Goal: Task Accomplishment & Management: Complete application form

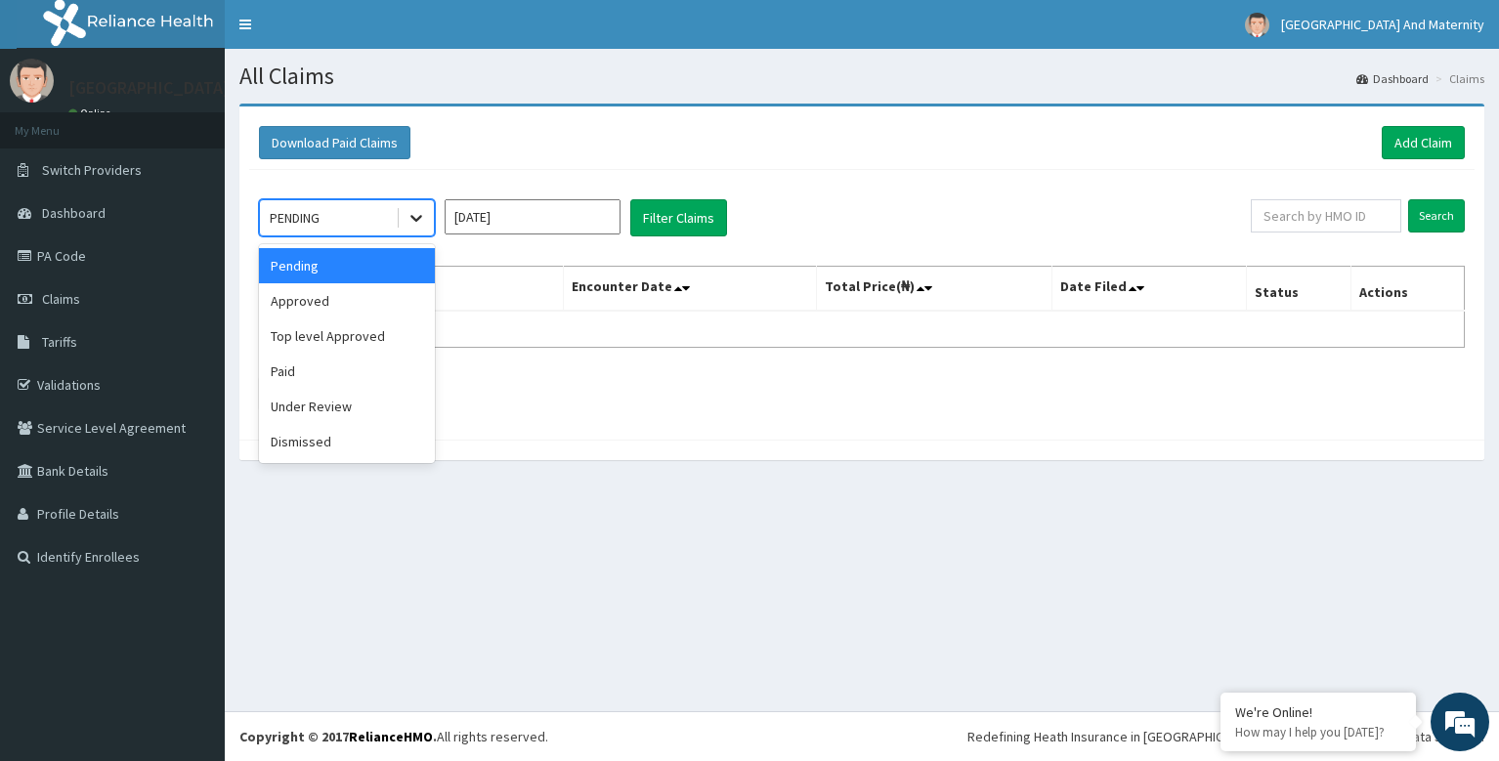
click at [417, 217] on icon at bounding box center [417, 218] width 20 height 20
click at [388, 273] on div "Pending" at bounding box center [347, 265] width 176 height 35
click at [421, 220] on icon at bounding box center [417, 218] width 20 height 20
click at [361, 301] on div "Approved" at bounding box center [347, 300] width 176 height 35
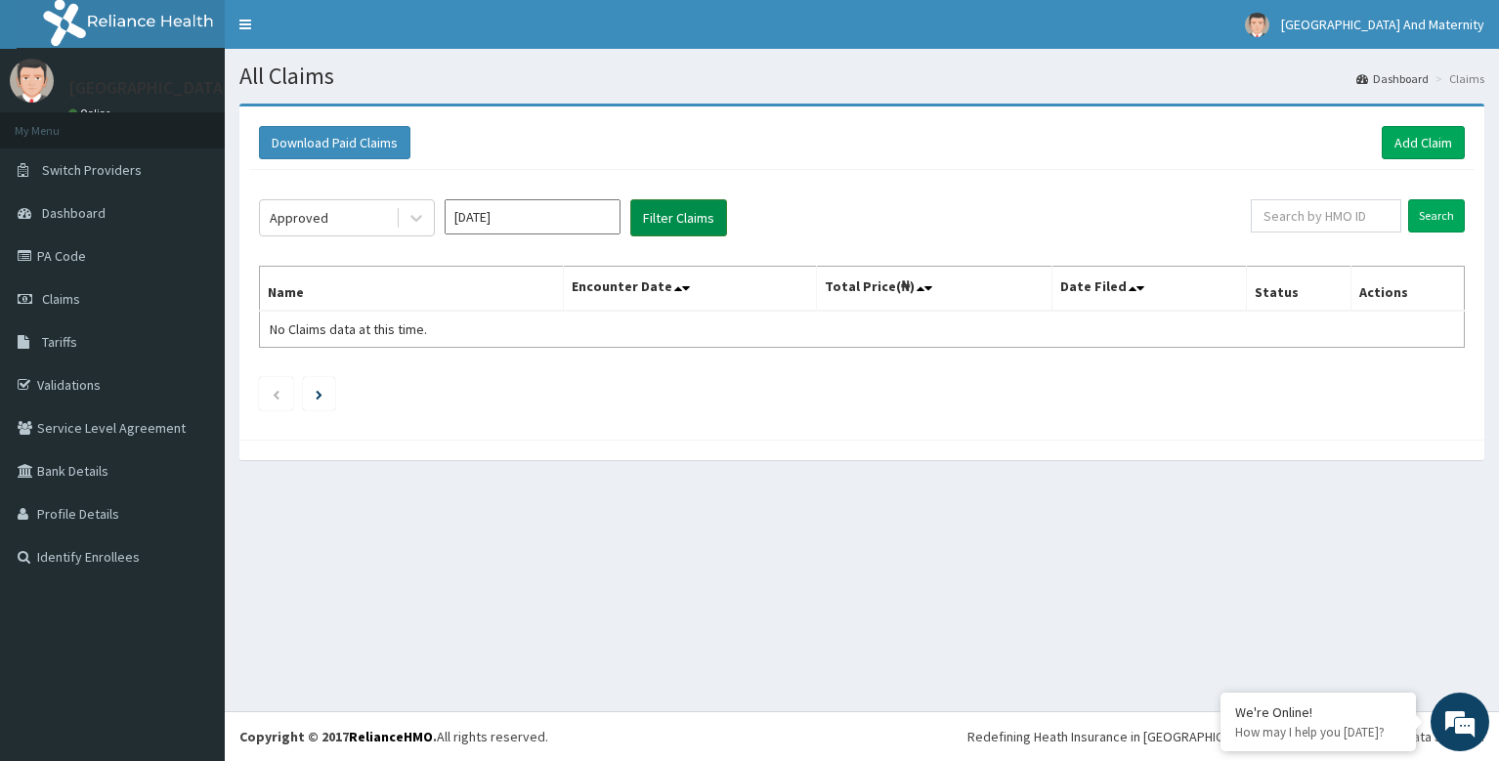
click at [675, 219] on button "Filter Claims" at bounding box center [678, 217] width 97 height 37
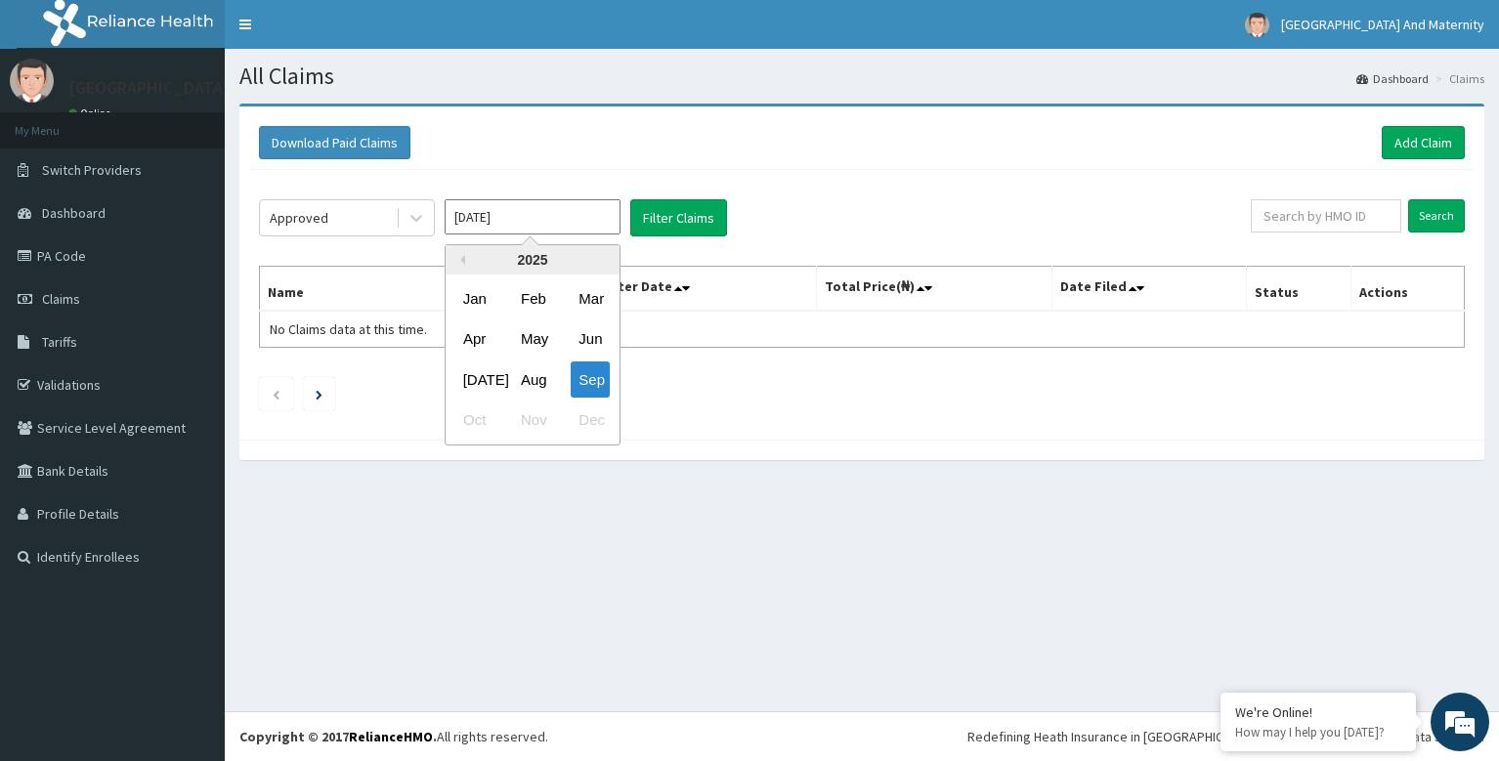
click at [560, 219] on input "Sep 2025" at bounding box center [533, 216] width 176 height 35
click at [475, 378] on div "Jul" at bounding box center [474, 380] width 39 height 36
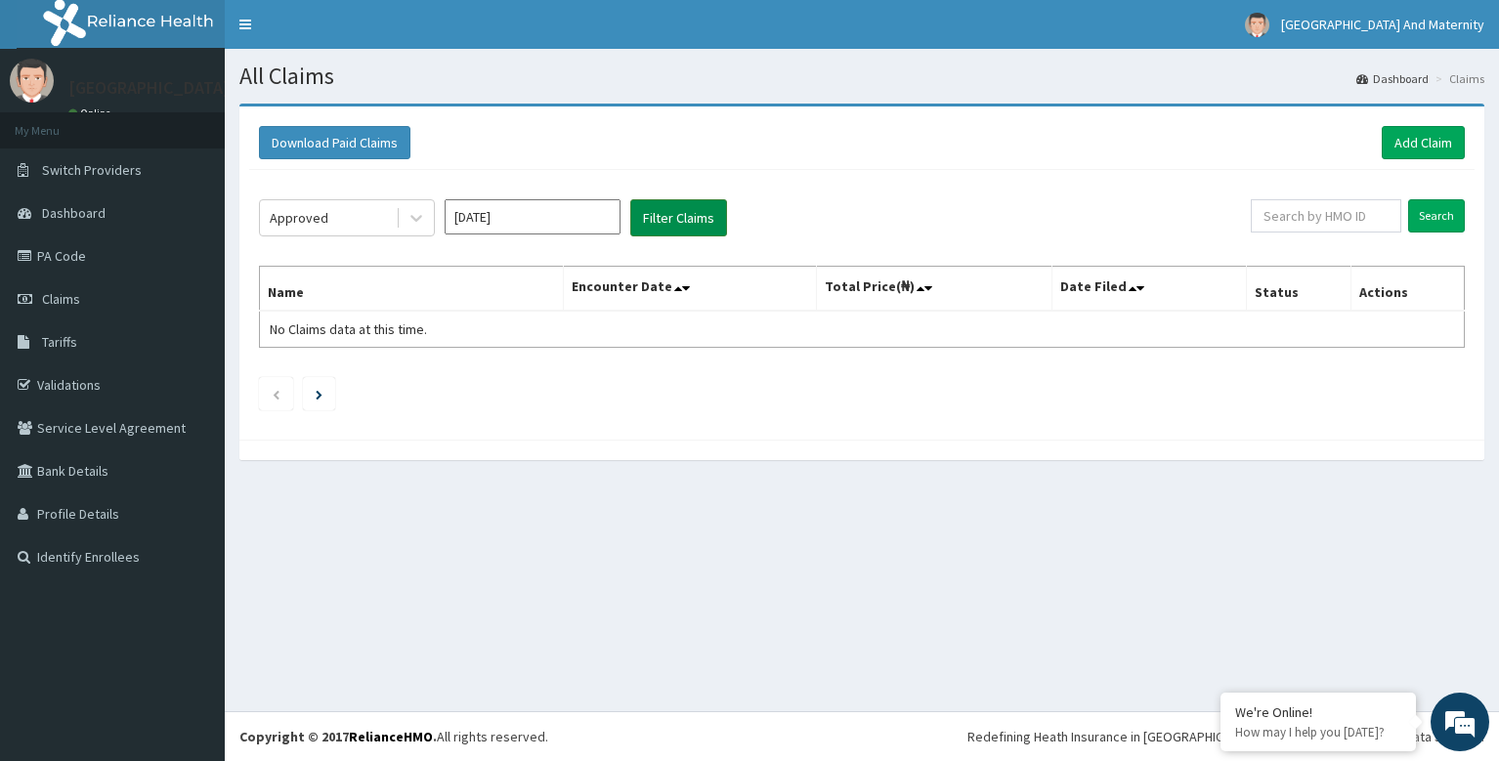
click at [698, 219] on button "Filter Claims" at bounding box center [678, 217] width 97 height 37
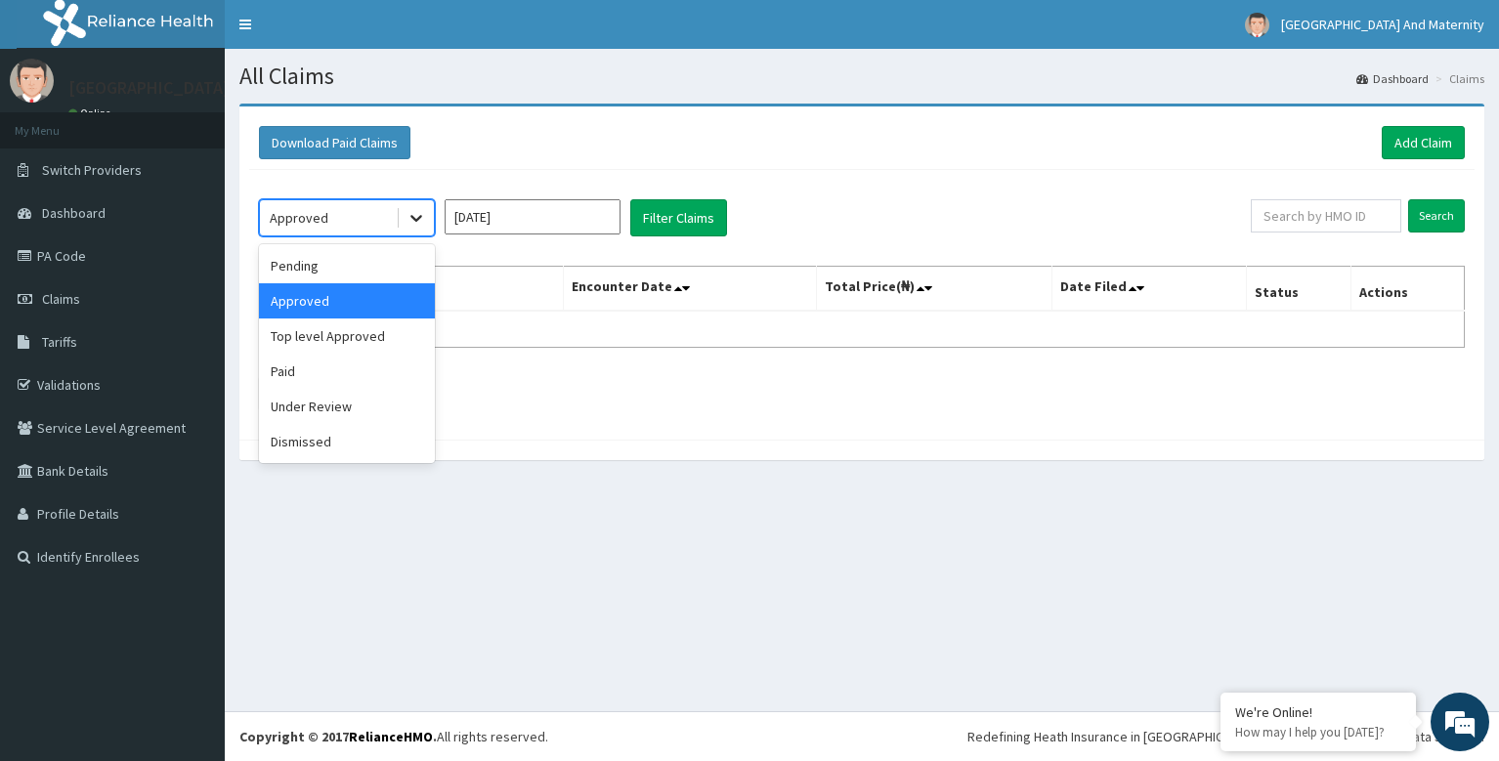
click at [421, 224] on icon at bounding box center [417, 218] width 20 height 20
click at [332, 372] on div "Paid" at bounding box center [347, 371] width 176 height 35
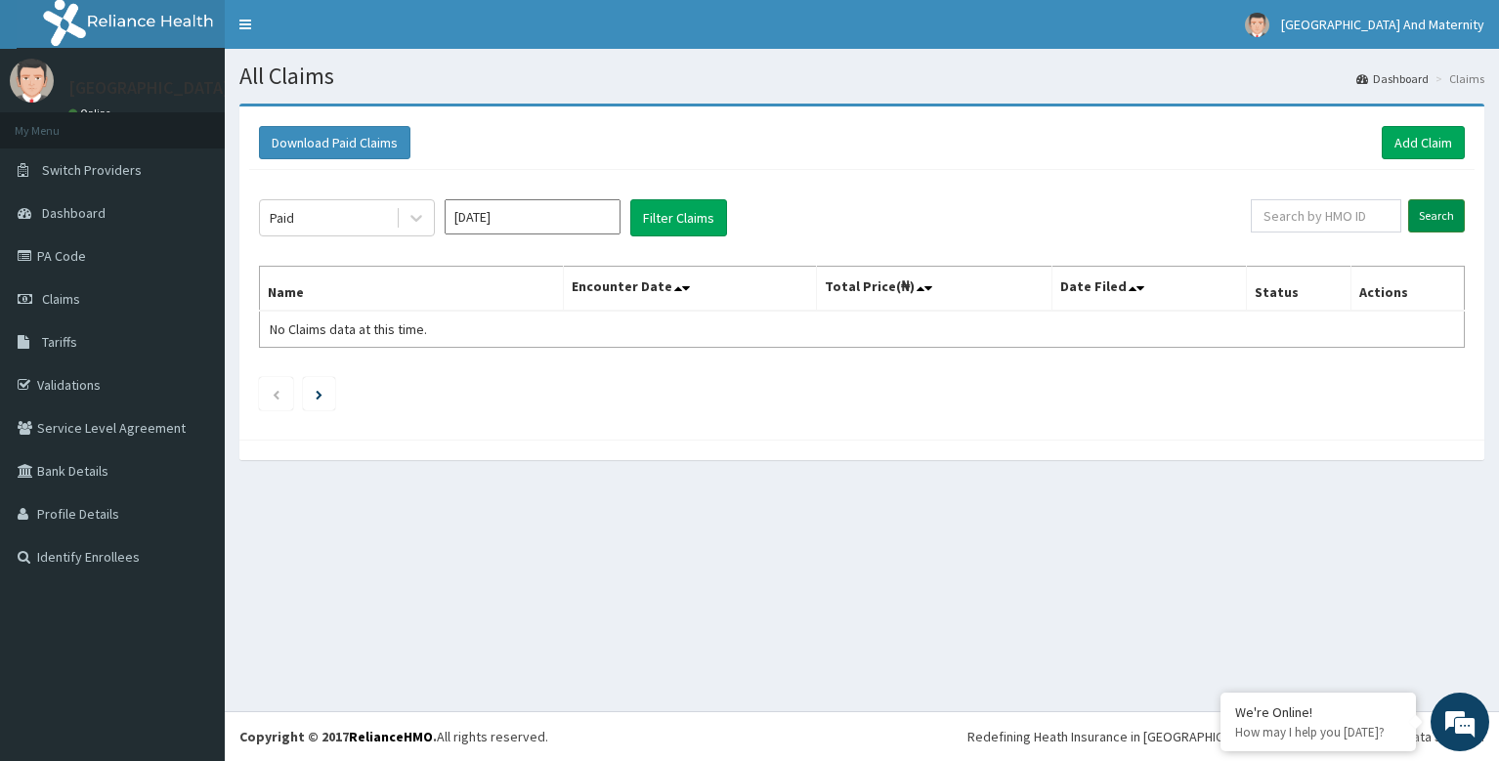
click at [1446, 211] on input "Search" at bounding box center [1436, 215] width 57 height 33
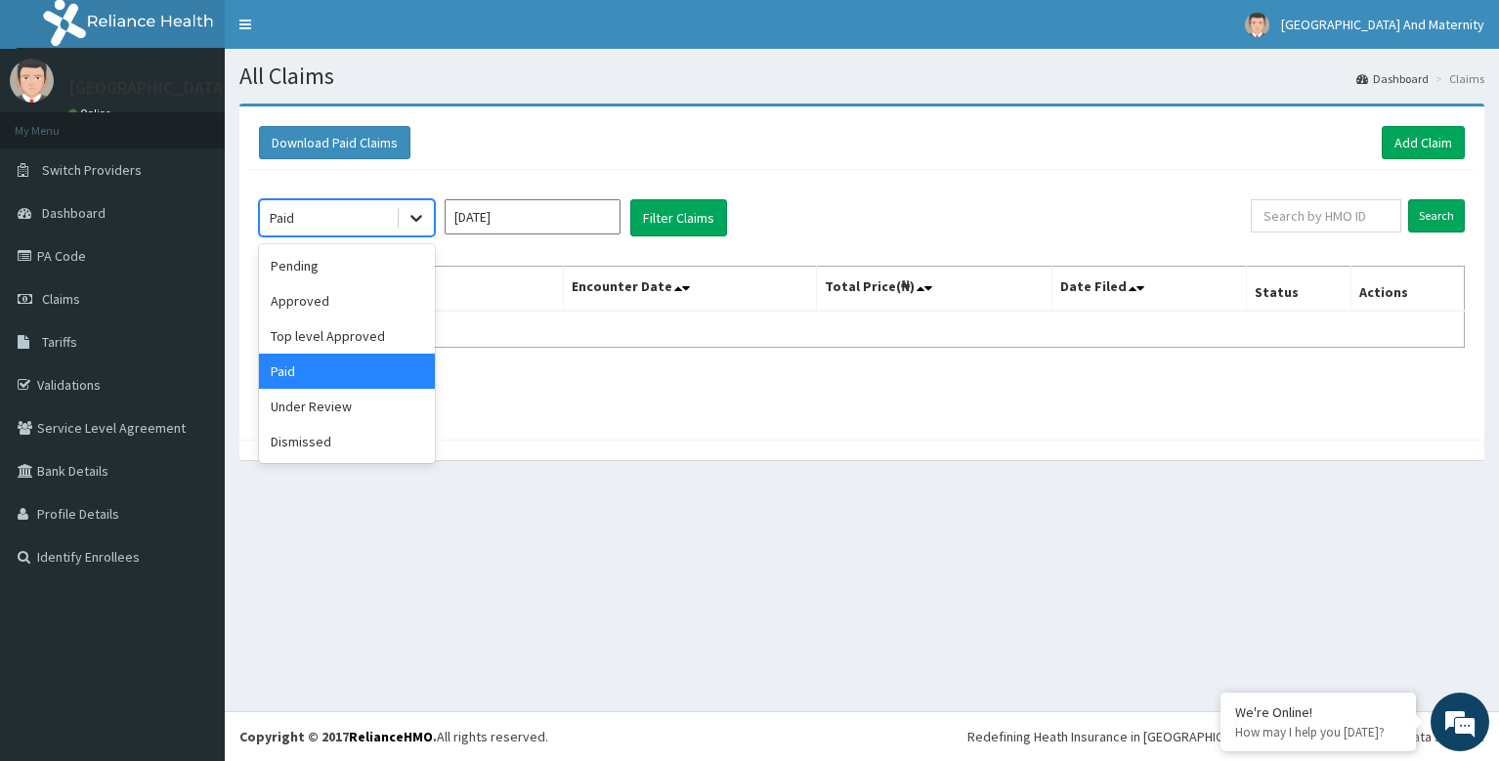
click at [422, 214] on icon at bounding box center [417, 218] width 20 height 20
click at [347, 409] on div "Under Review" at bounding box center [347, 406] width 176 height 35
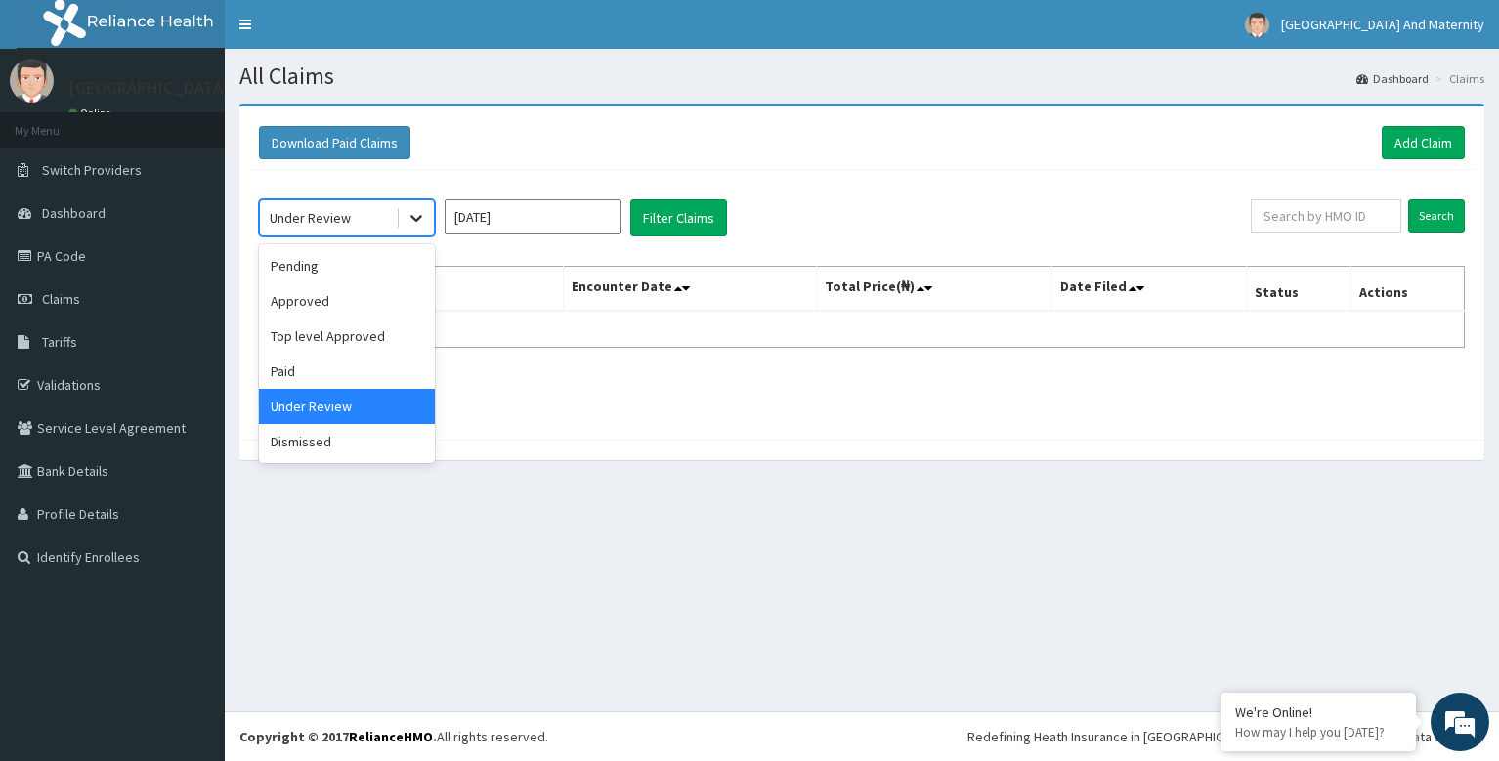
click at [420, 221] on icon at bounding box center [417, 218] width 20 height 20
click at [368, 338] on div "Top level Approved" at bounding box center [347, 336] width 176 height 35
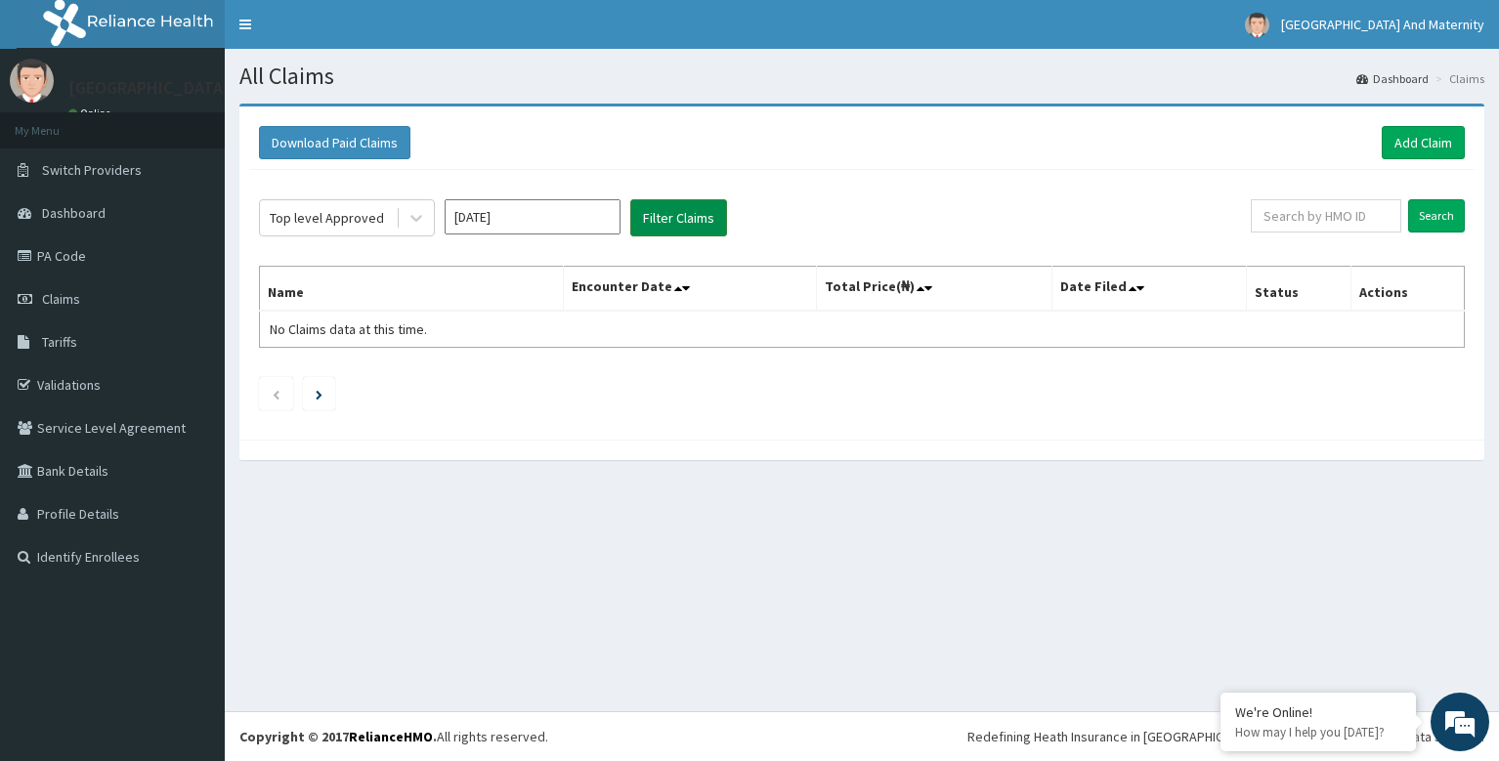
click at [674, 221] on button "Filter Claims" at bounding box center [678, 217] width 97 height 37
click at [668, 218] on button "Filter Claims" at bounding box center [678, 217] width 97 height 37
click at [584, 226] on input "Jul 2025" at bounding box center [533, 216] width 176 height 35
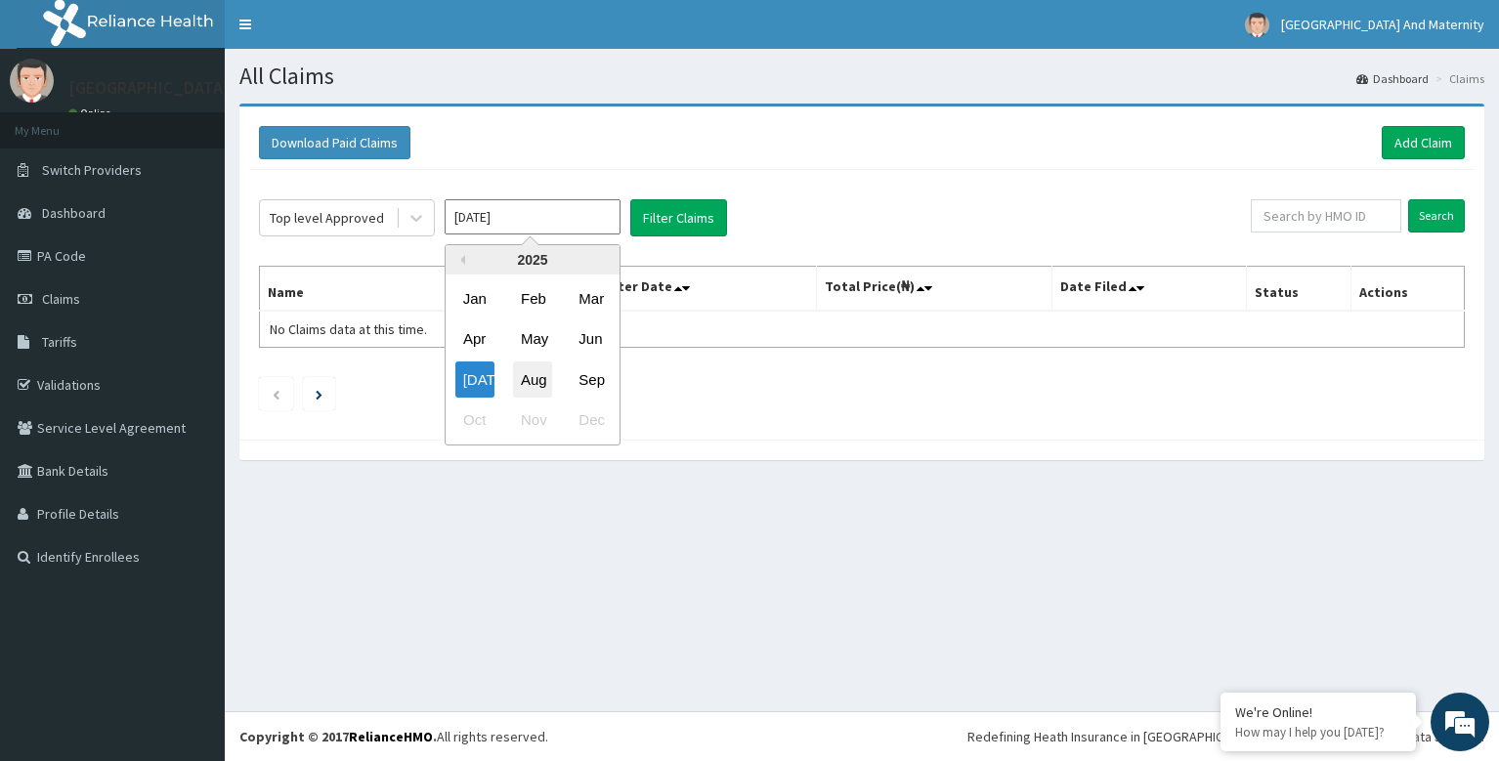
click at [536, 380] on div "Aug" at bounding box center [532, 380] width 39 height 36
type input "Aug 2025"
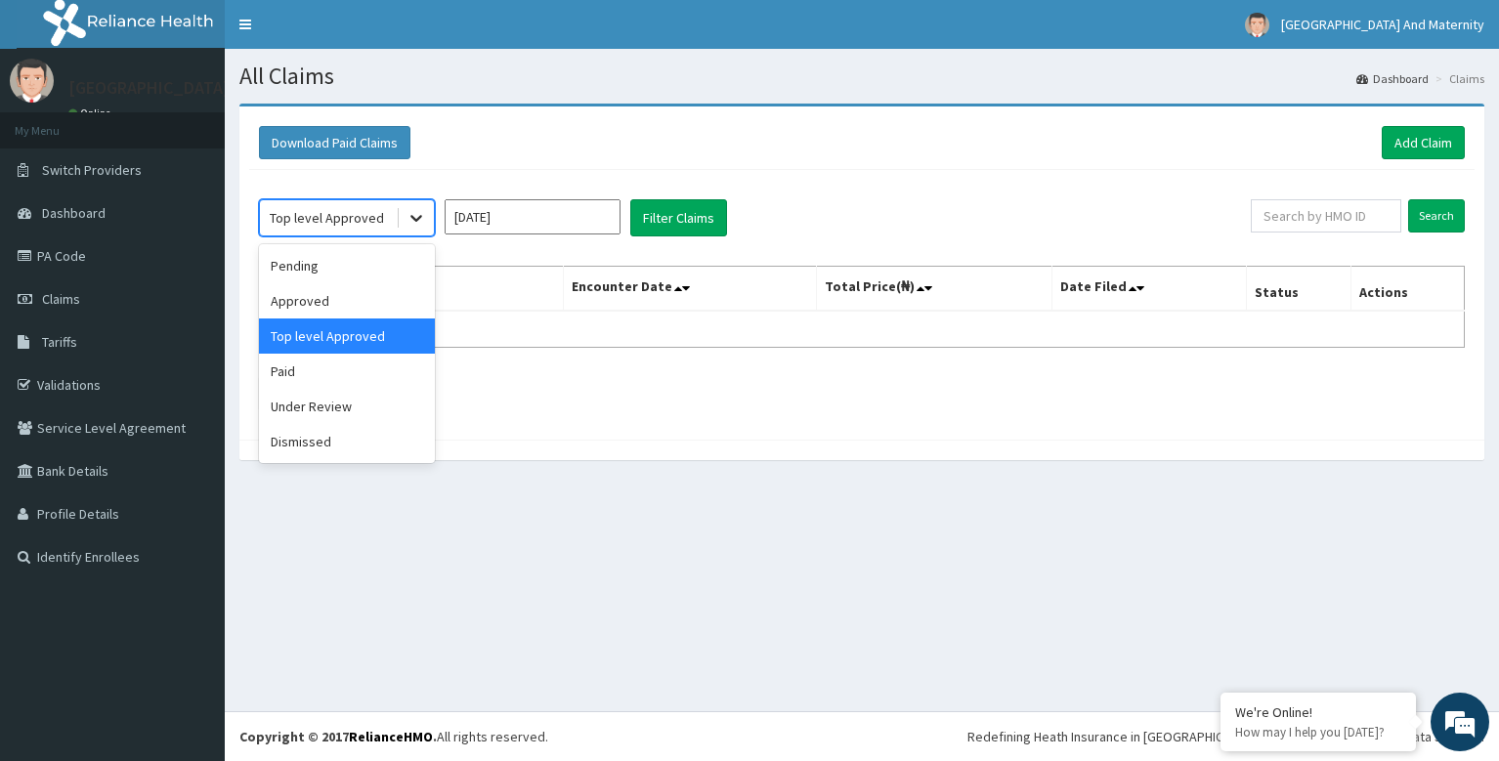
click at [423, 216] on icon at bounding box center [417, 218] width 20 height 20
click at [332, 367] on div "Paid" at bounding box center [347, 371] width 176 height 35
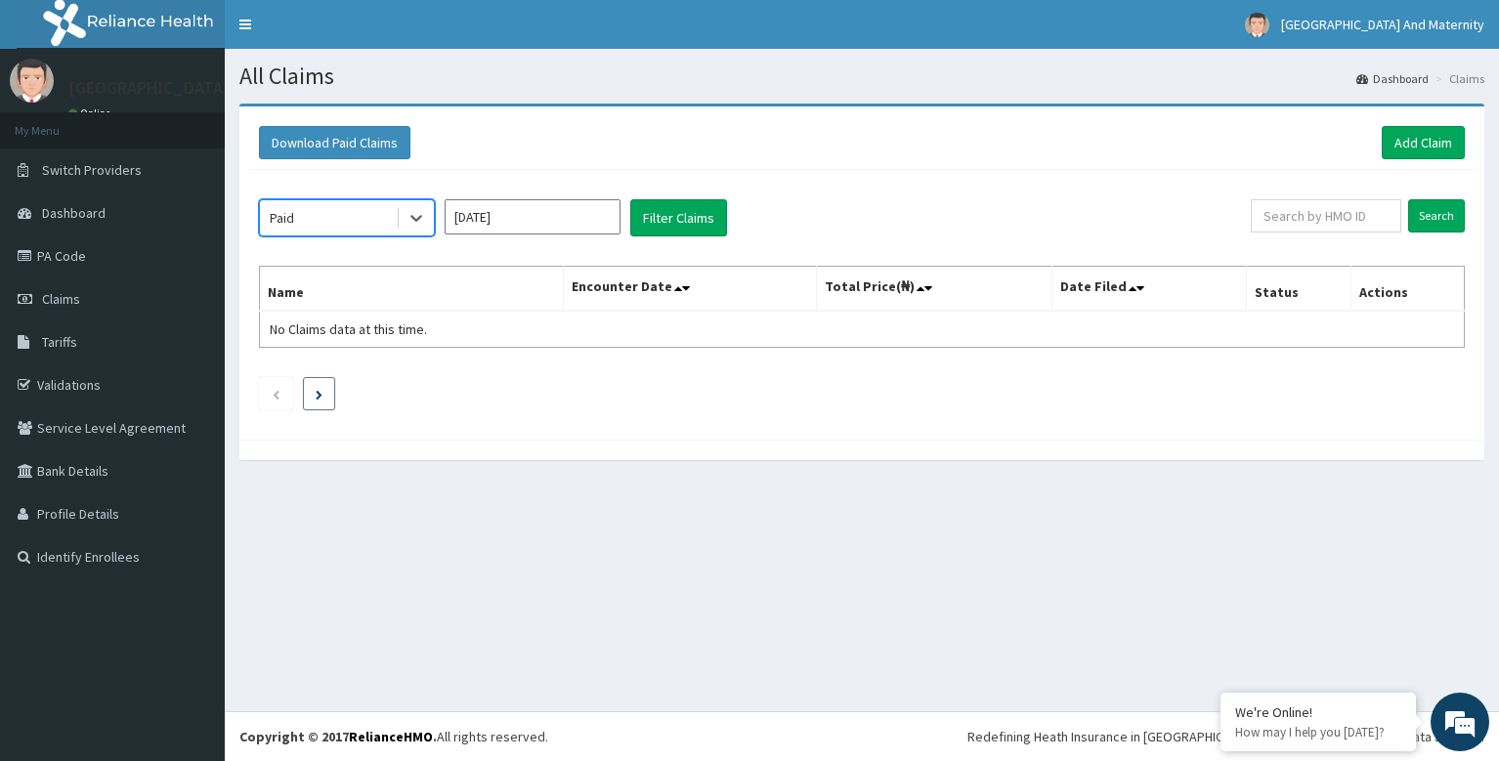
click at [322, 393] on icon "Next page" at bounding box center [319, 395] width 7 height 10
click at [279, 397] on icon "Previous page" at bounding box center [276, 395] width 9 height 12
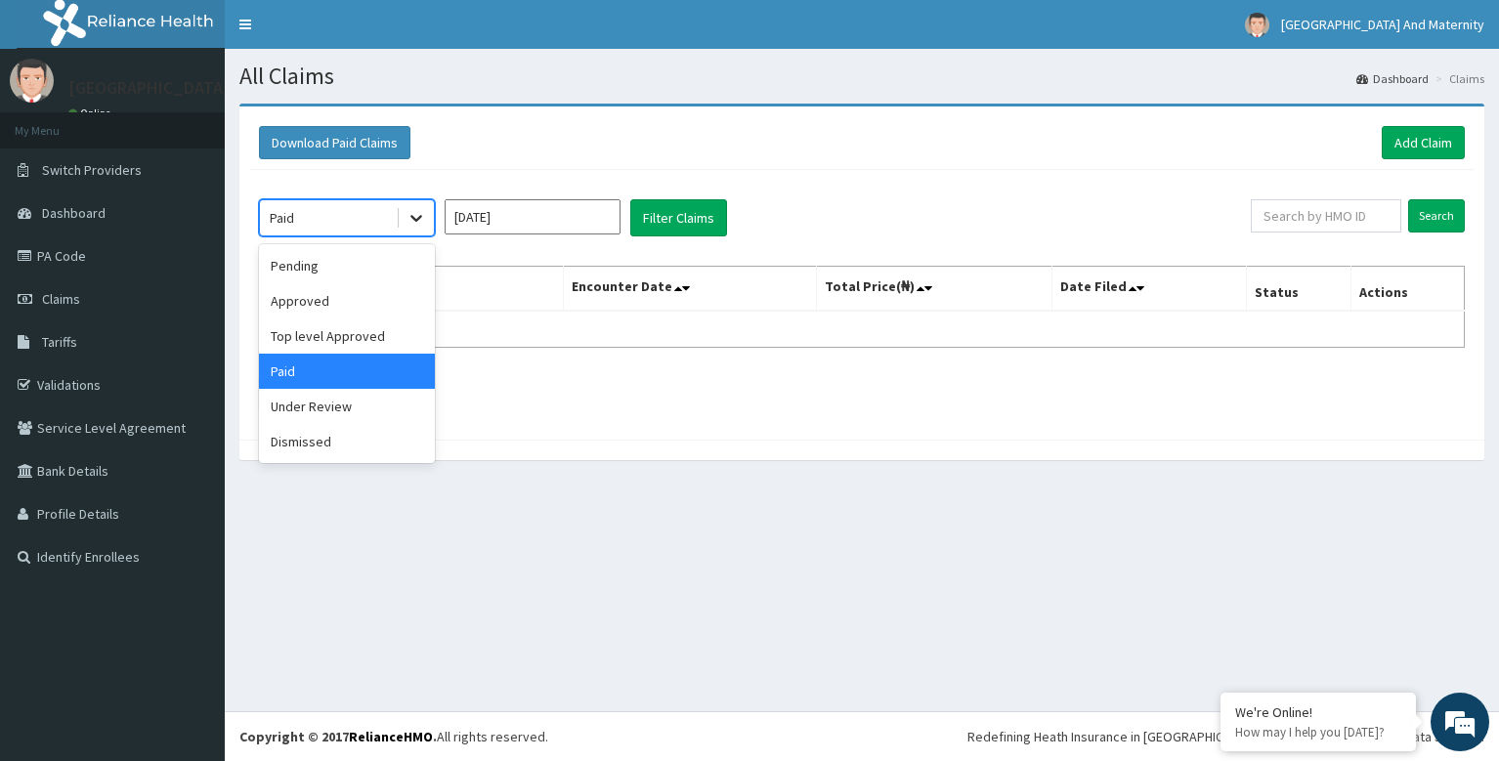
click at [424, 223] on icon at bounding box center [417, 218] width 20 height 20
click at [330, 142] on button "Download Paid Claims" at bounding box center [334, 142] width 151 height 33
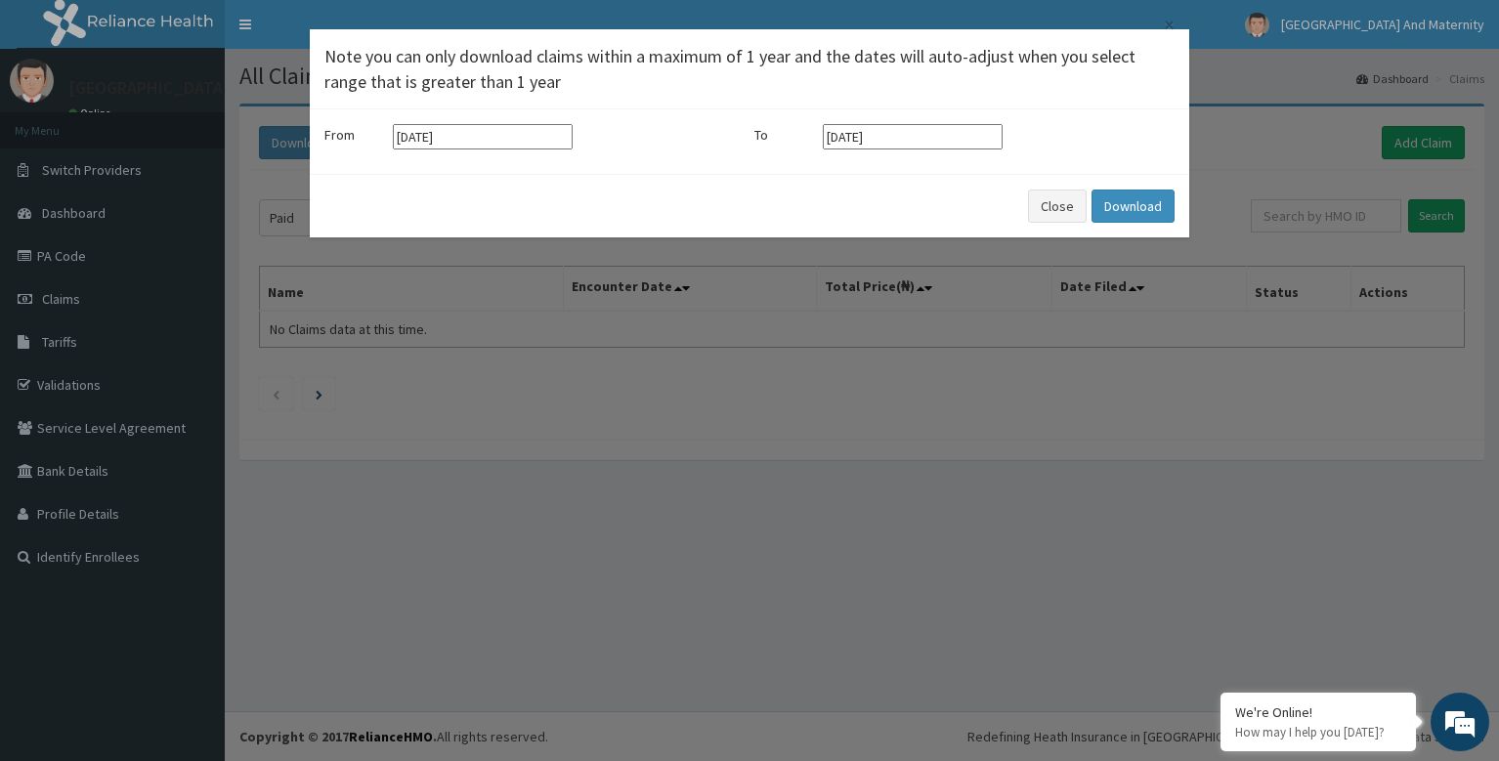
click at [1233, 104] on div "× Note you can only download claims within a maximum of 1 year and the dates wi…" at bounding box center [749, 380] width 1499 height 761
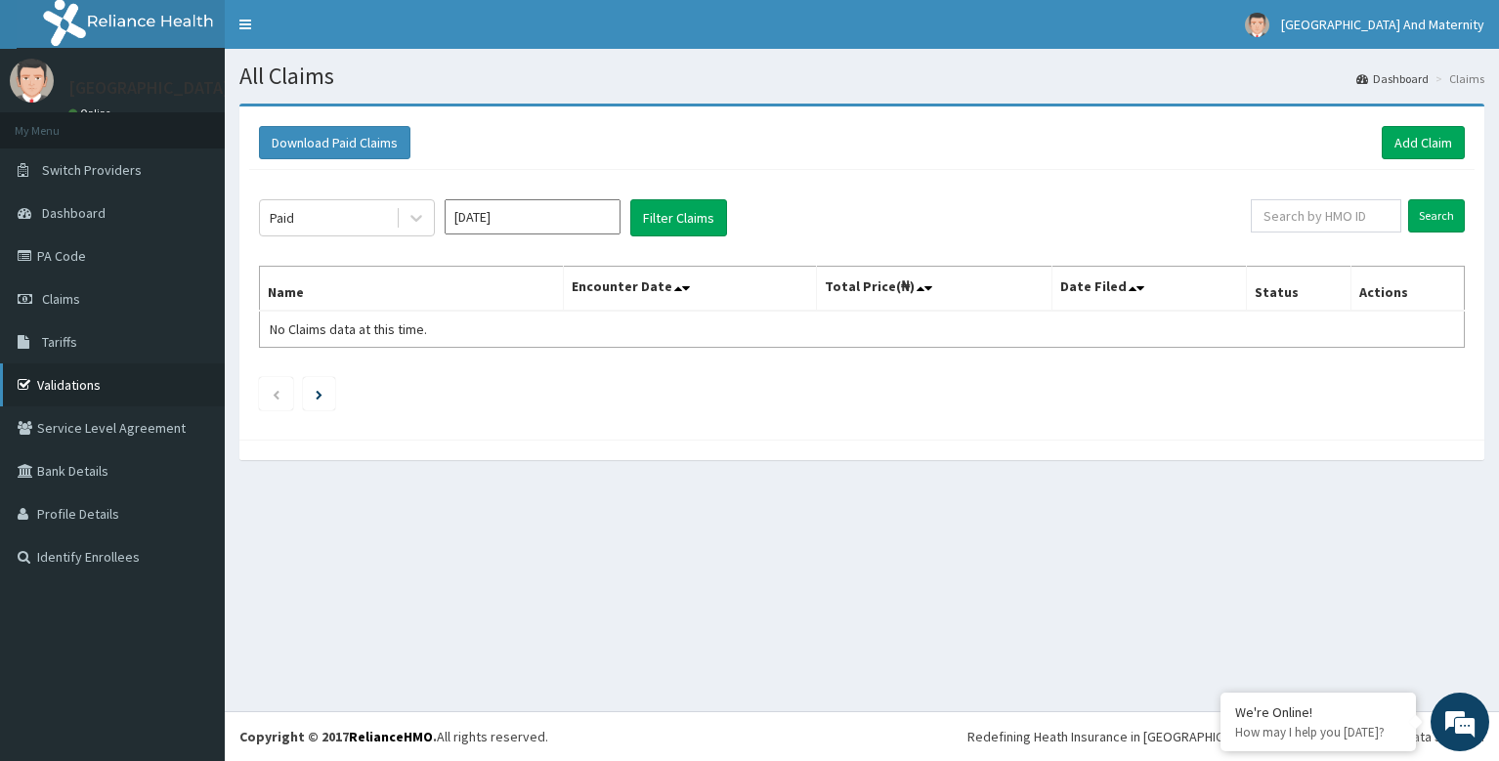
click at [211, 397] on link "Validations" at bounding box center [112, 385] width 225 height 43
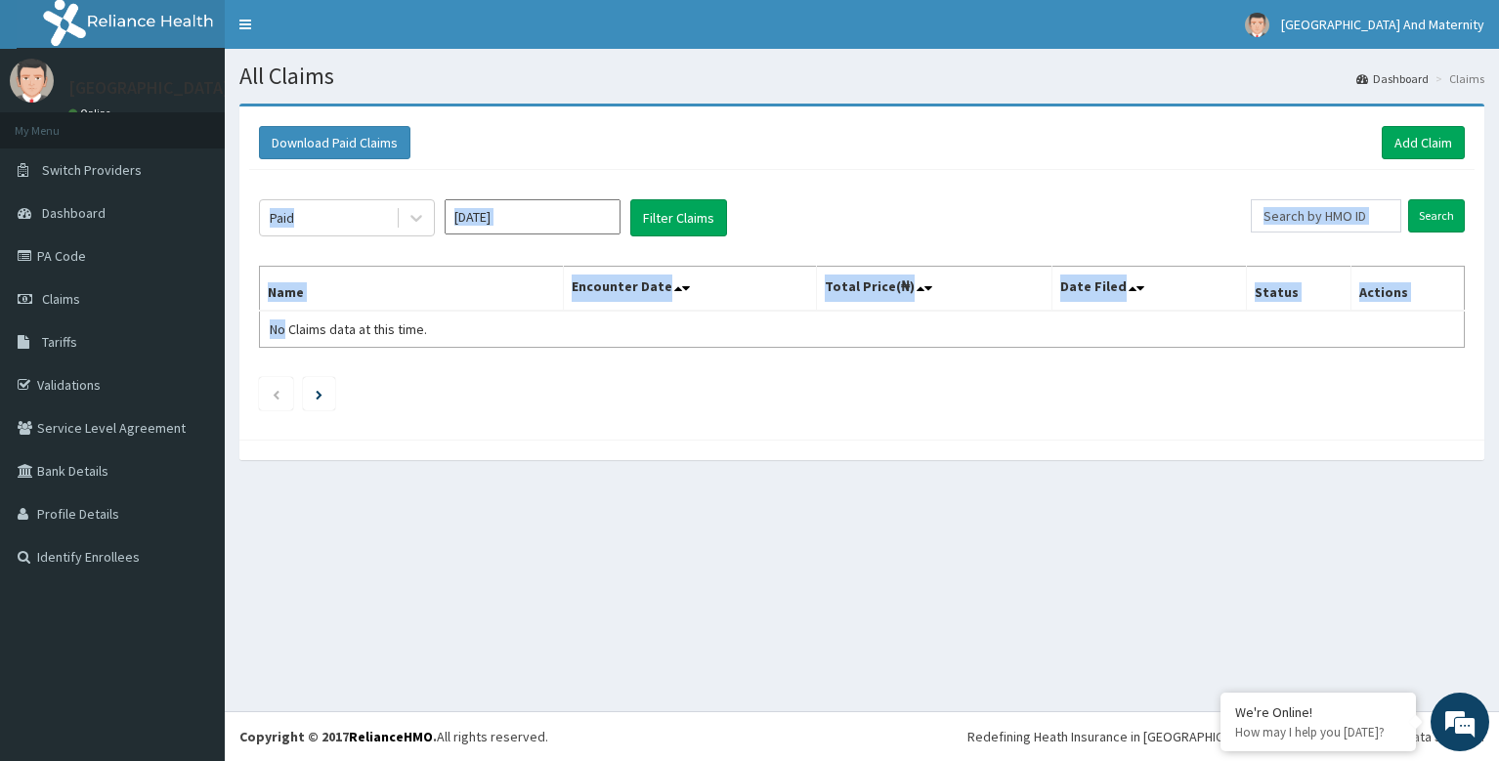
drag, startPoint x: 280, startPoint y: 325, endPoint x: 280, endPoint y: 290, distance: 35.2
click at [282, 298] on div "Paid Aug 2025 Filter Claims Search Name Encounter Date Total Price(₦) Date File…" at bounding box center [862, 300] width 1226 height 260
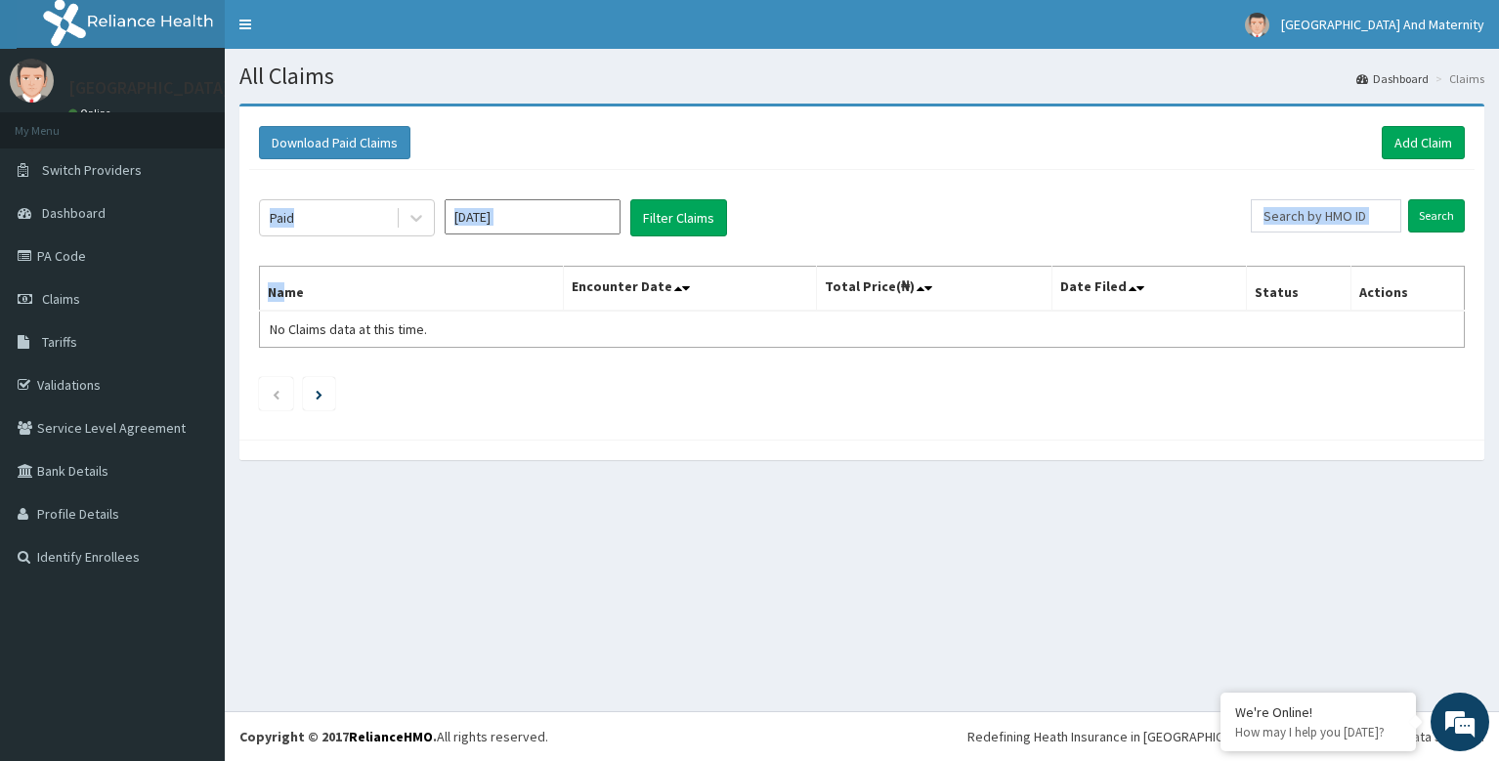
click at [1405, 80] on link "Dashboard" at bounding box center [1393, 78] width 72 height 17
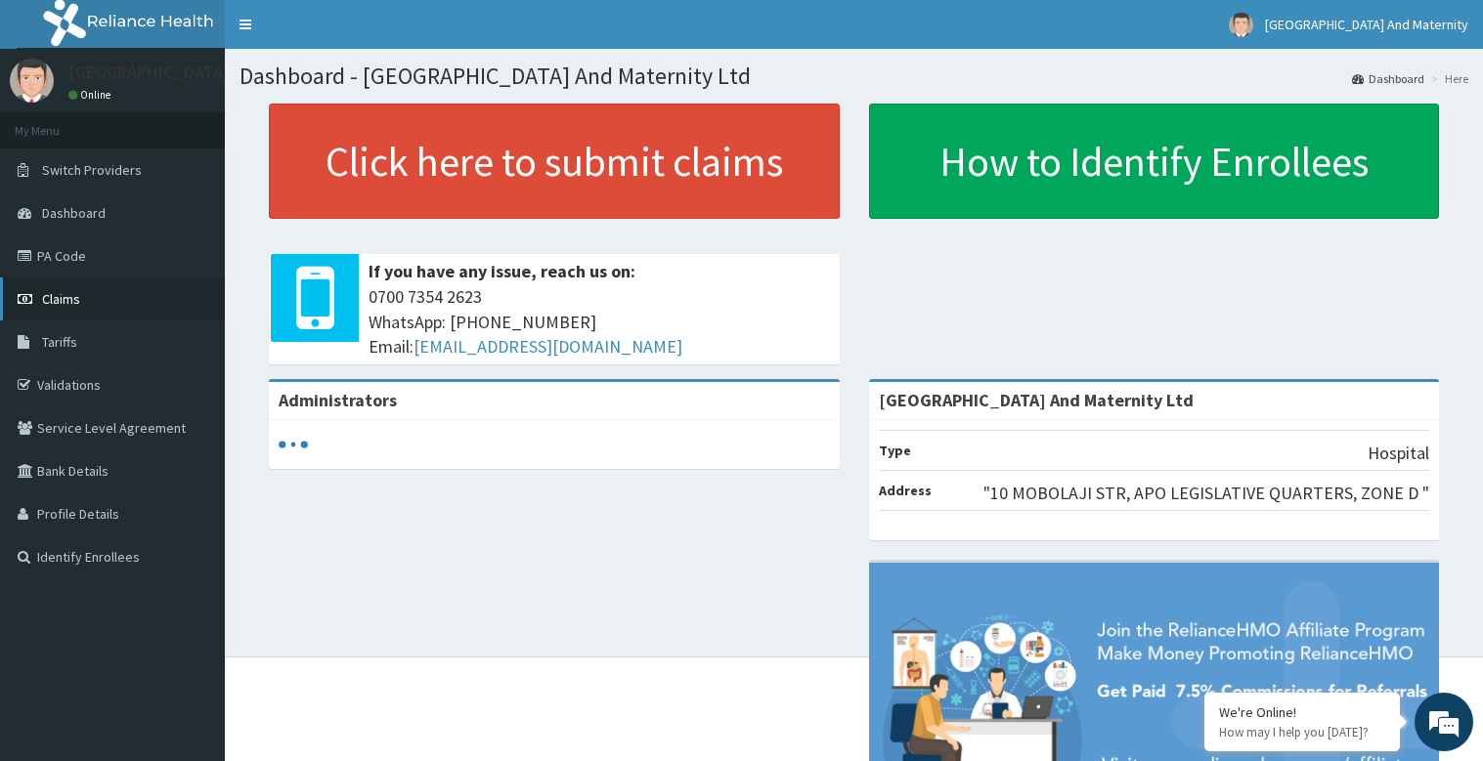
click at [92, 295] on link "Claims" at bounding box center [112, 299] width 225 height 43
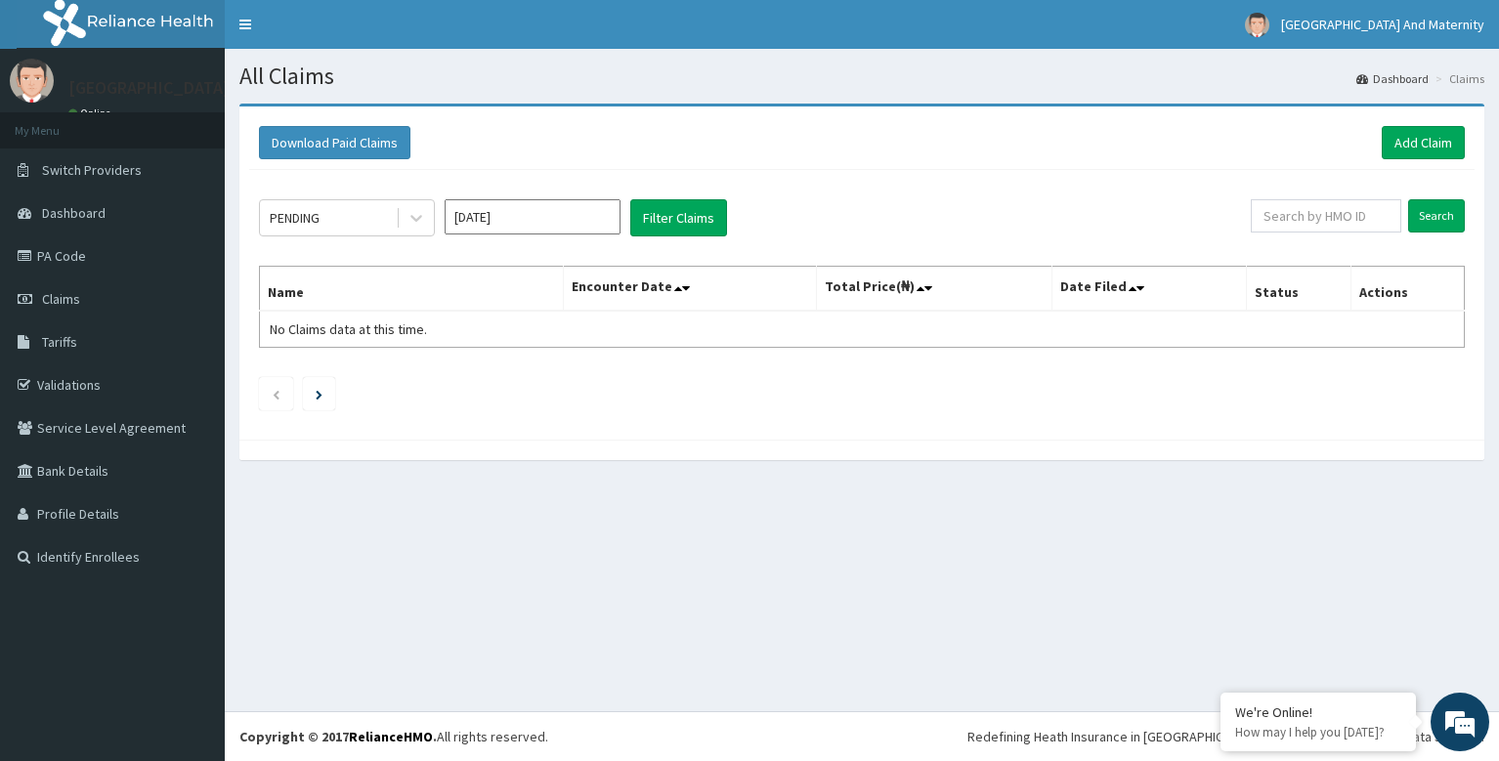
click at [567, 214] on input "Sep 2025" at bounding box center [533, 216] width 176 height 35
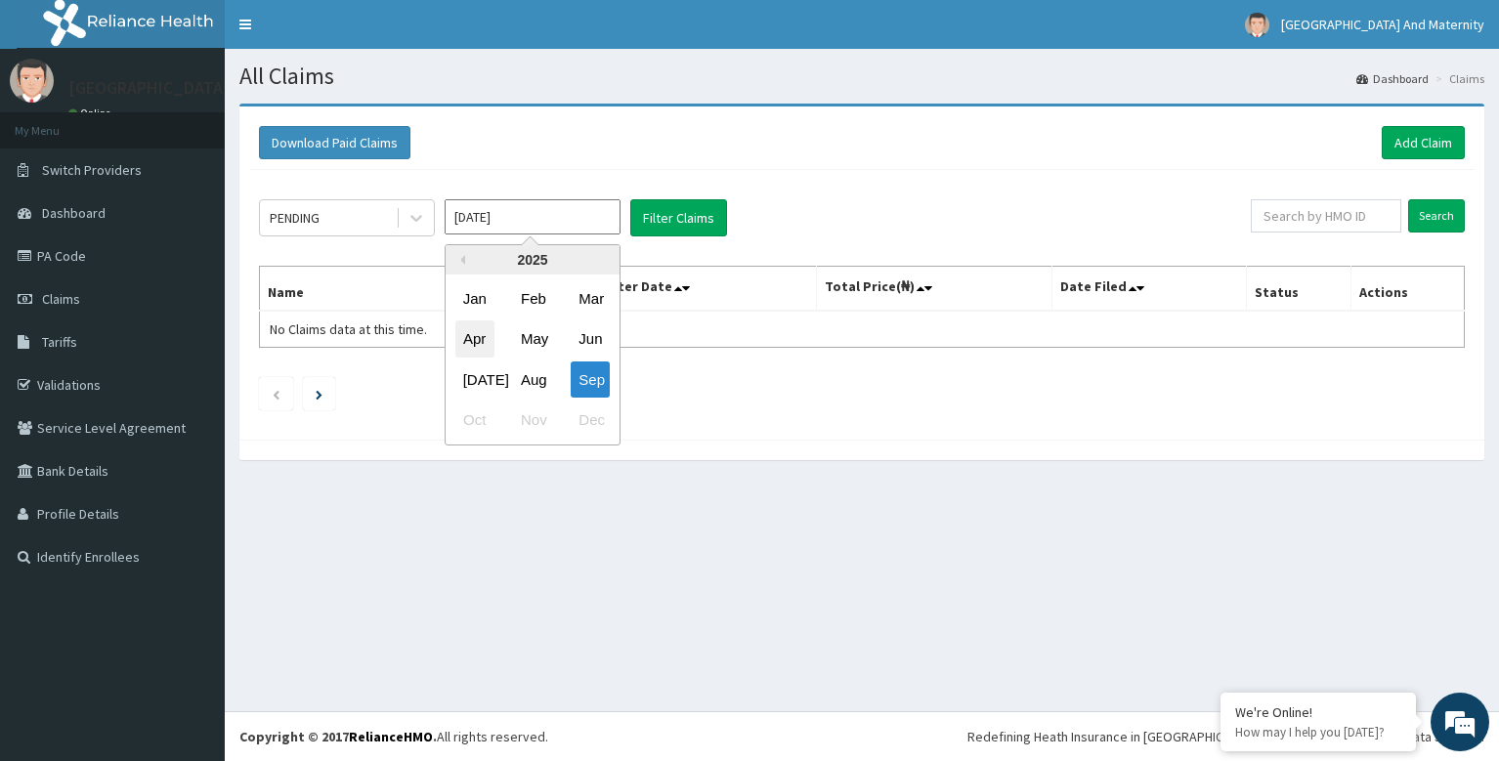
click at [474, 339] on div "Apr" at bounding box center [474, 340] width 39 height 36
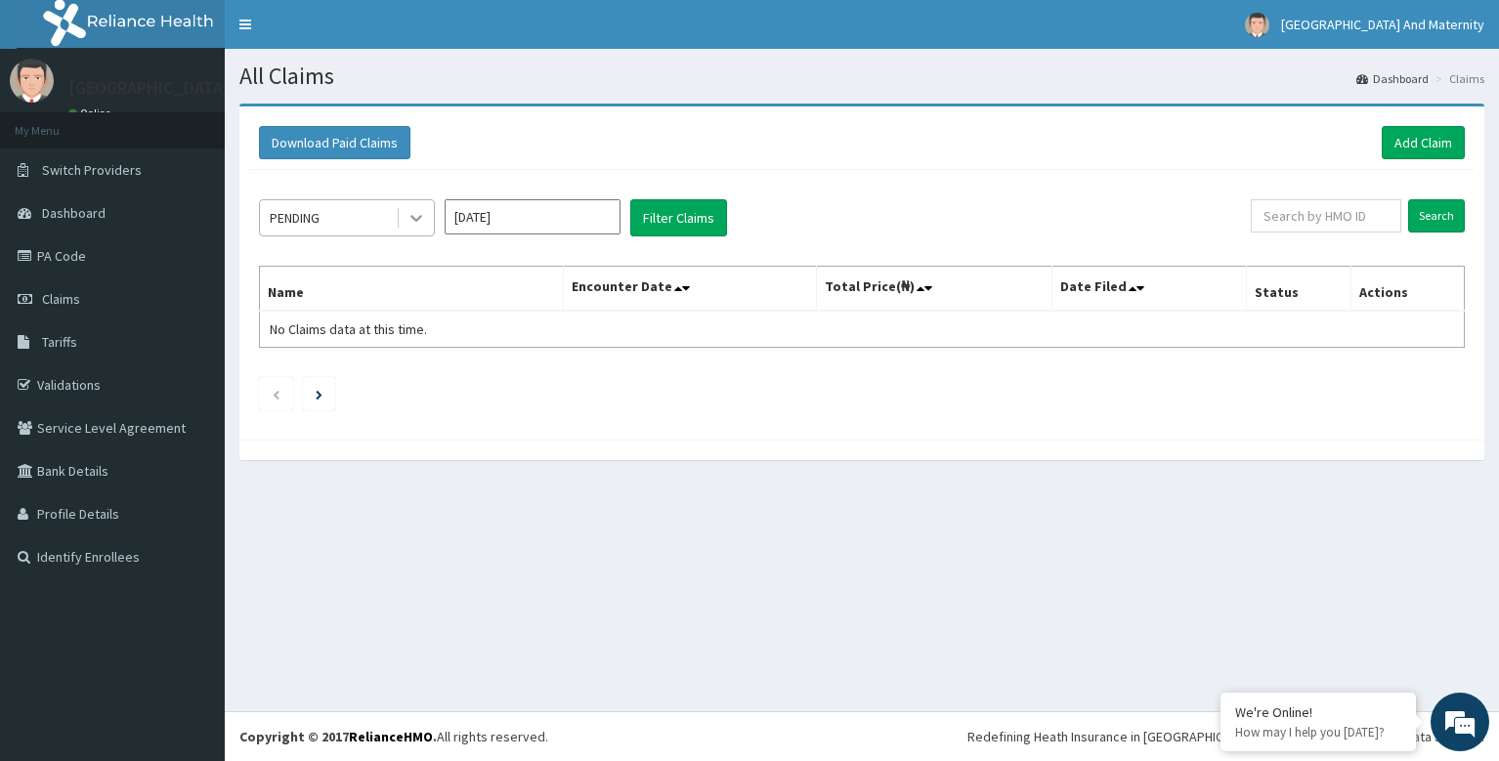
click at [415, 218] on icon at bounding box center [417, 218] width 20 height 20
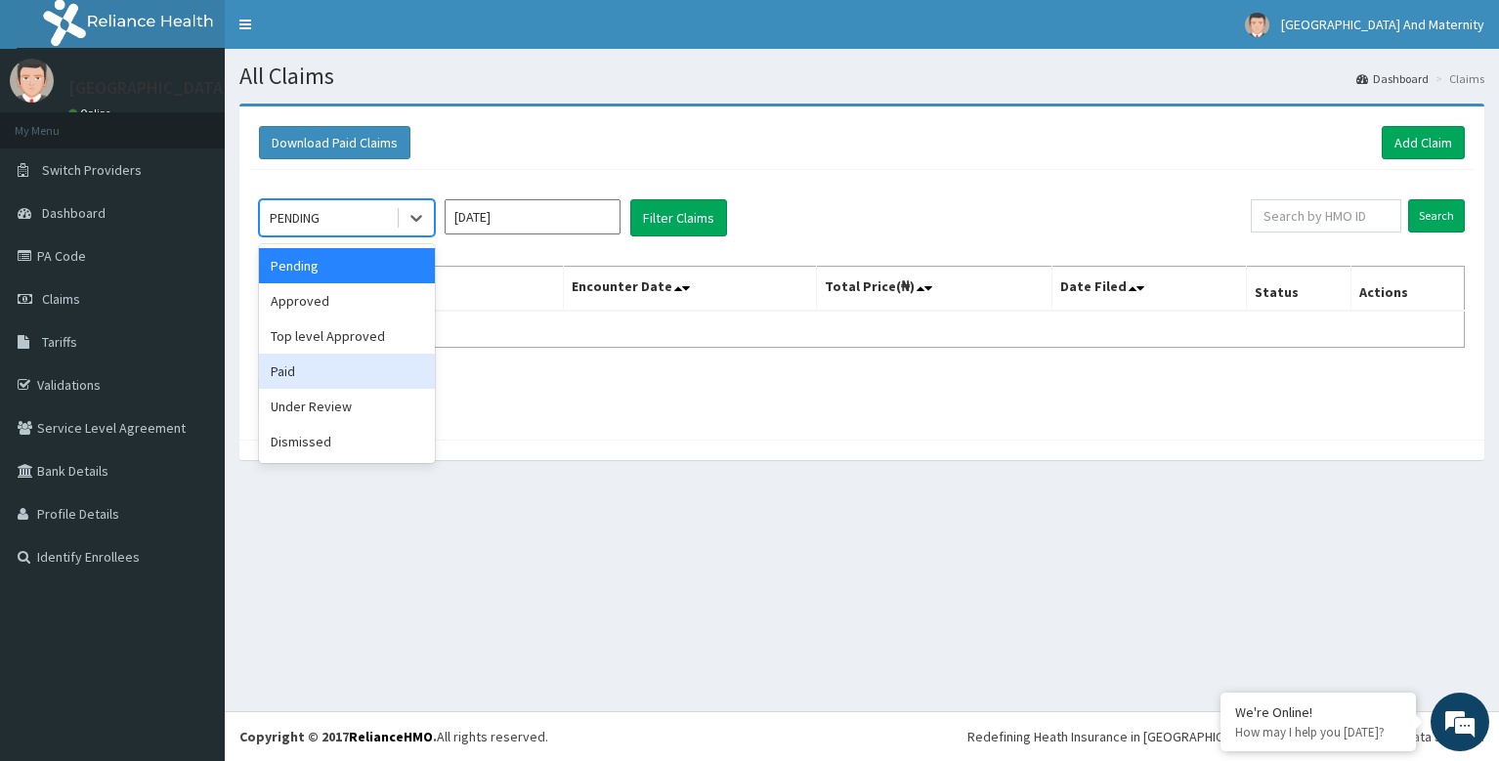
click at [285, 366] on div "Paid" at bounding box center [347, 371] width 176 height 35
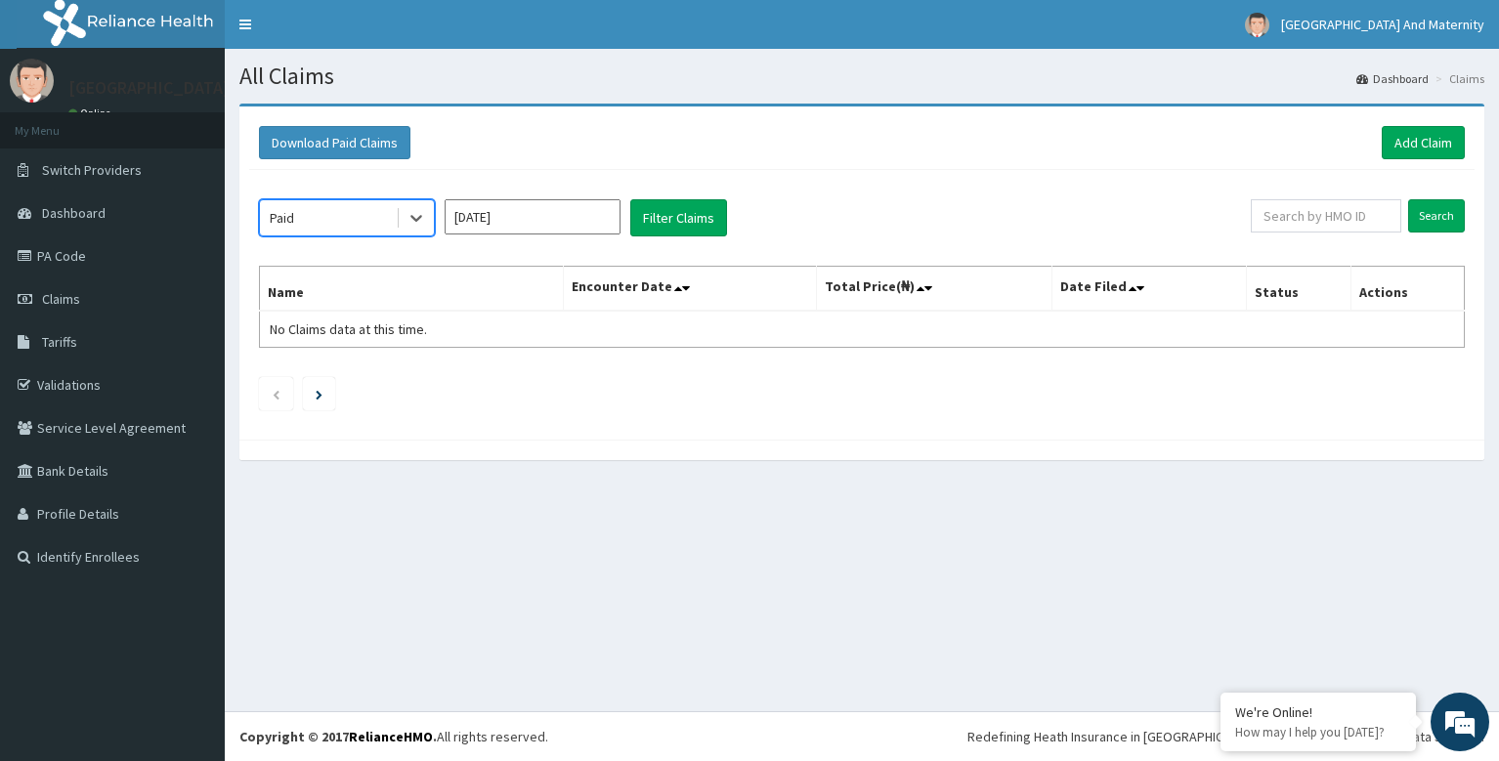
click at [558, 224] on input "Apr 2025" at bounding box center [533, 216] width 176 height 35
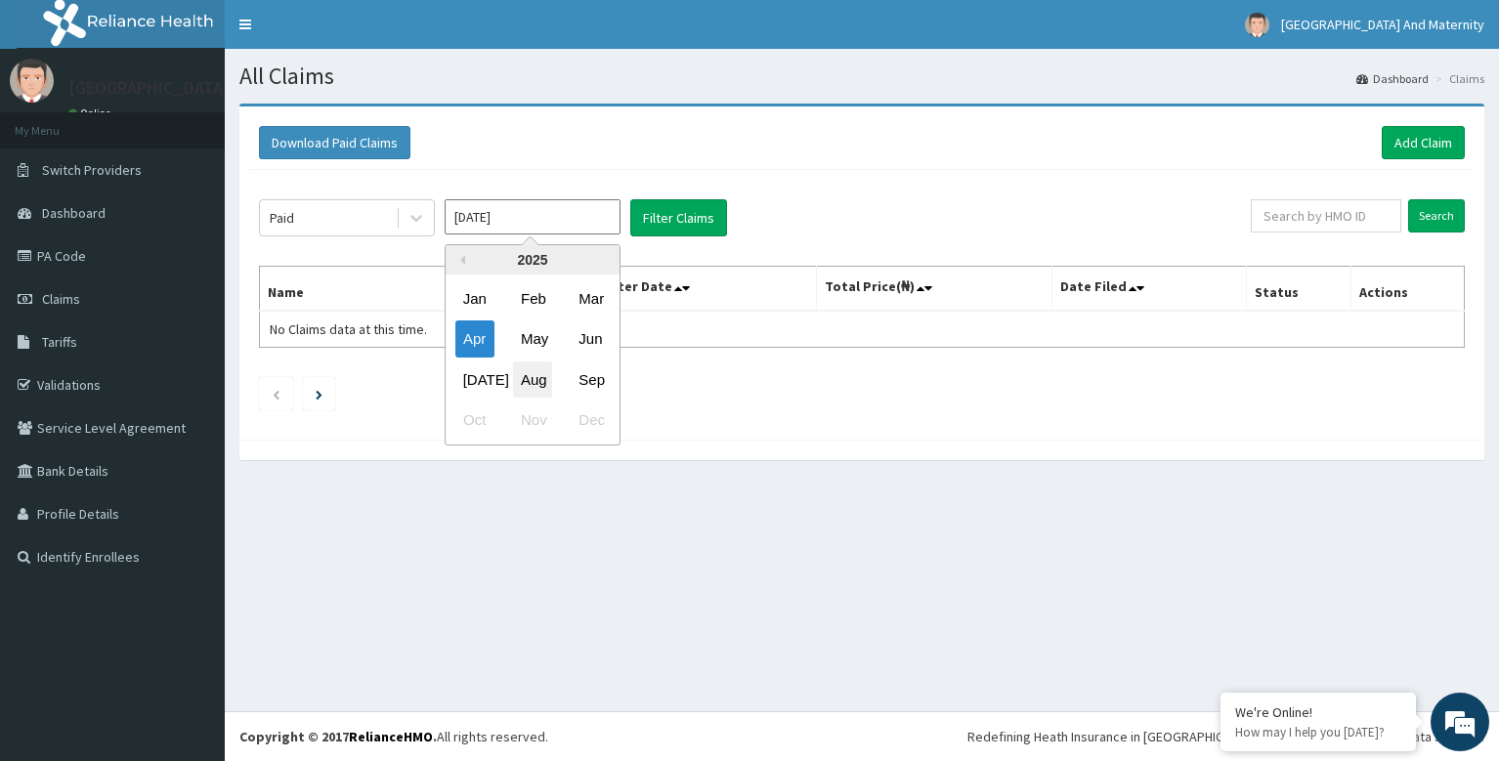
click at [535, 378] on div "Aug" at bounding box center [532, 380] width 39 height 36
type input "Aug 2025"
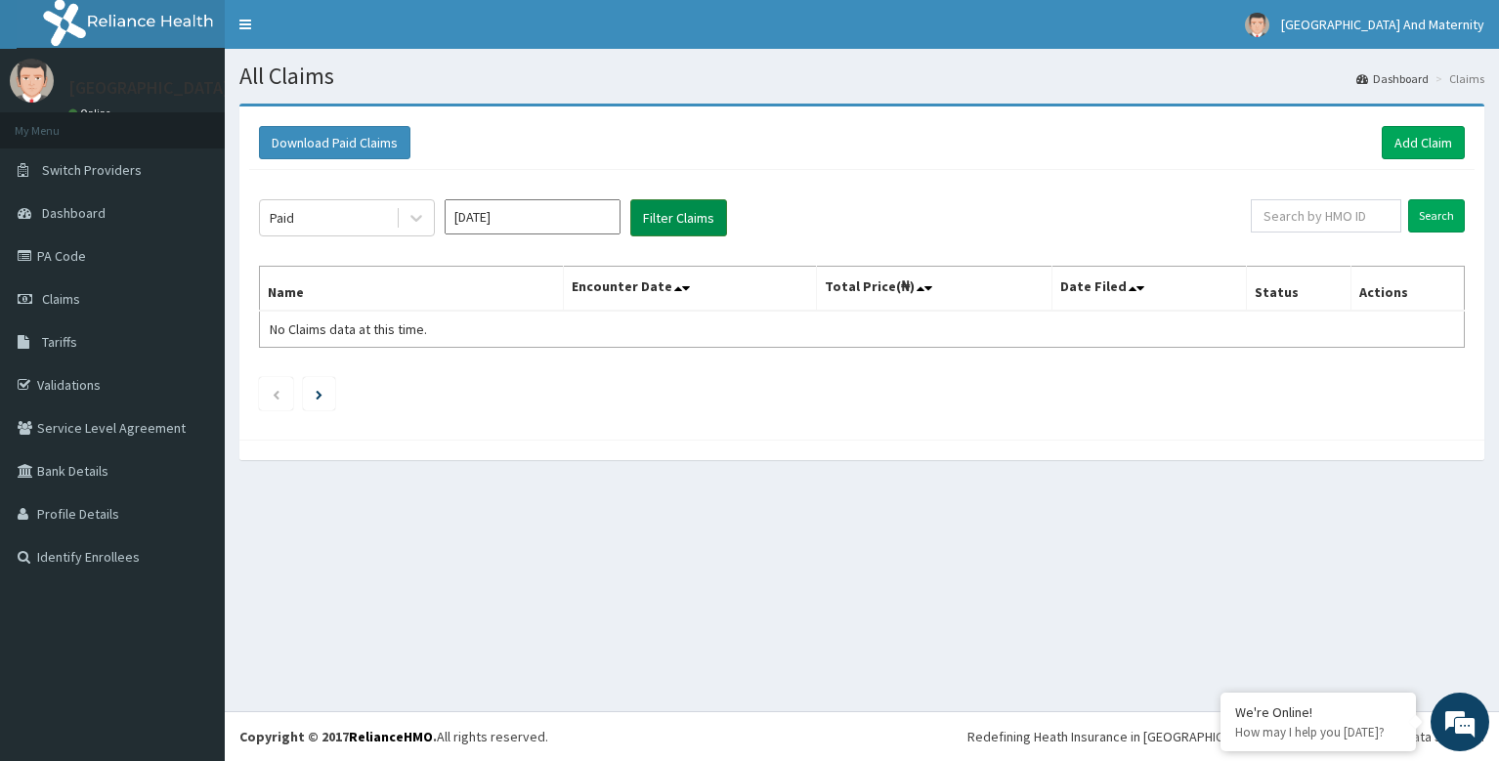
click at [690, 220] on button "Filter Claims" at bounding box center [678, 217] width 97 height 37
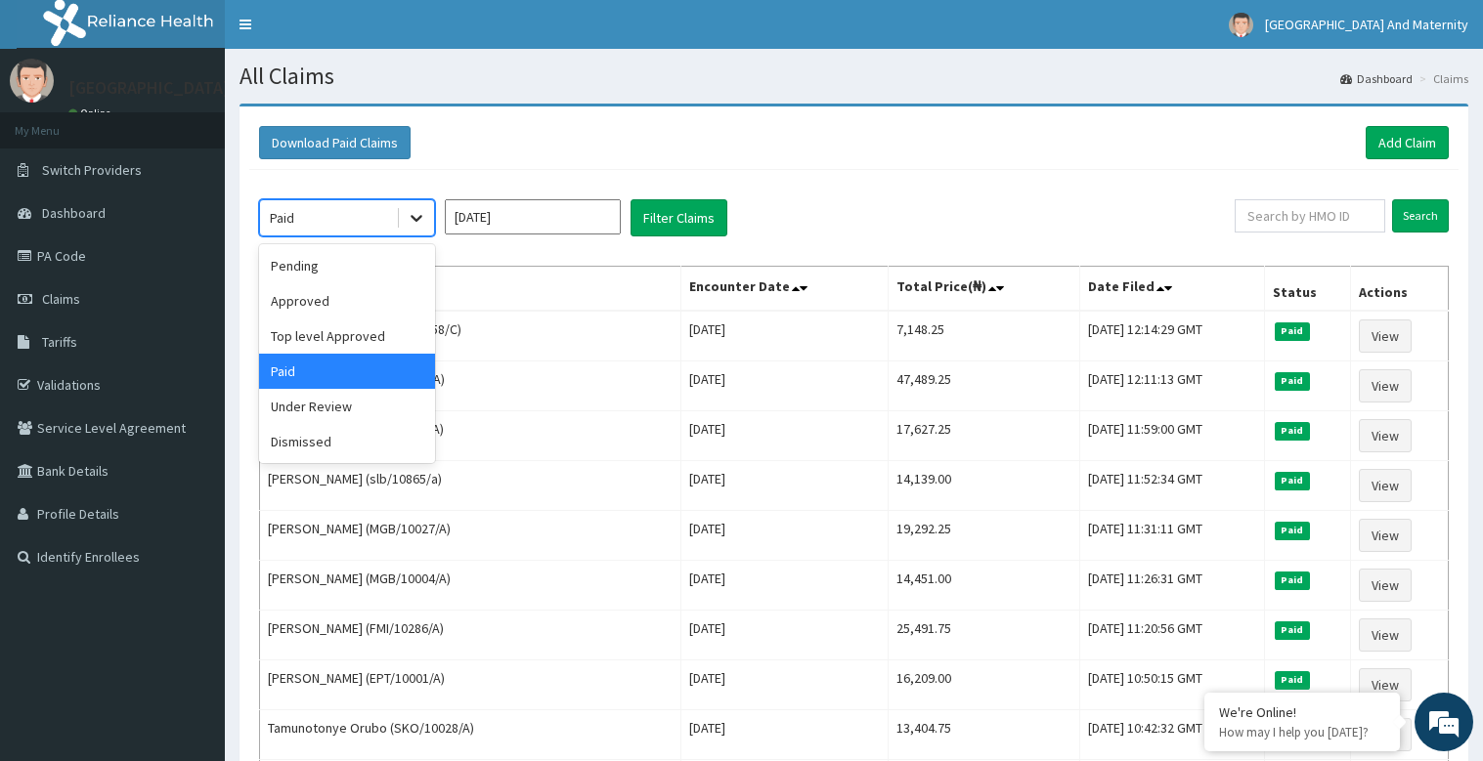
click at [423, 213] on icon at bounding box center [417, 218] width 20 height 20
click at [323, 406] on div "Under Review" at bounding box center [347, 406] width 176 height 35
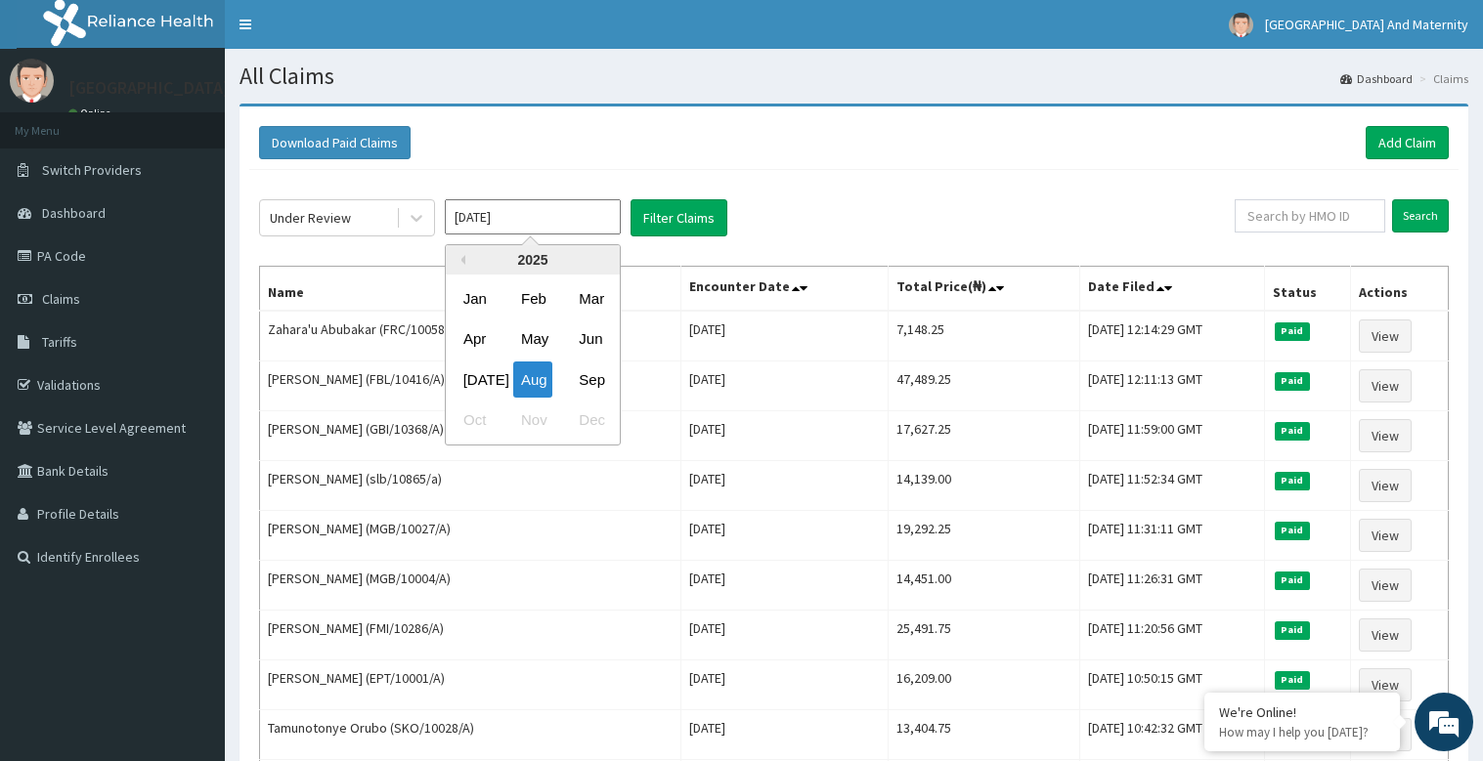
click at [581, 213] on input "Aug 2025" at bounding box center [533, 216] width 176 height 35
click at [538, 382] on div "Aug" at bounding box center [532, 380] width 39 height 36
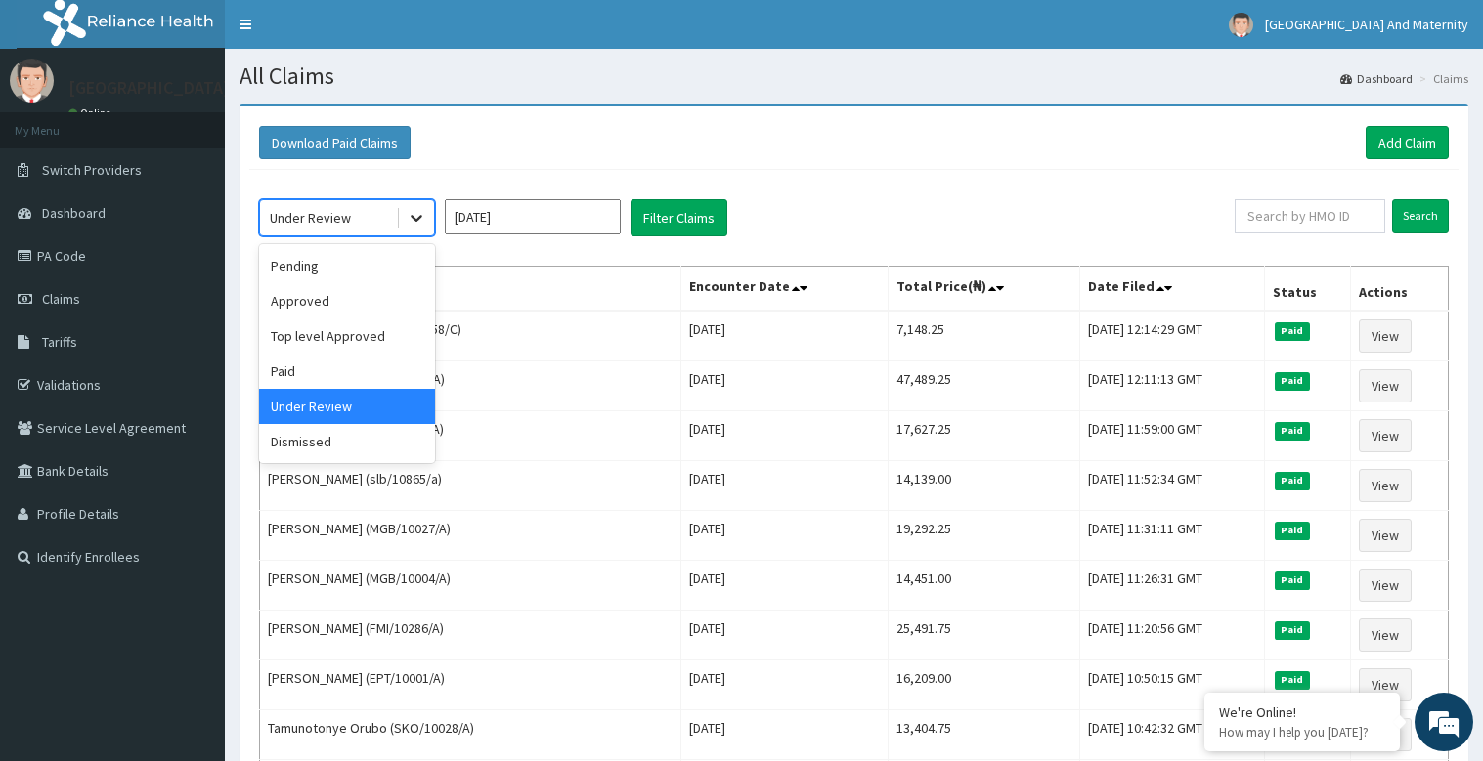
click at [414, 213] on icon at bounding box center [417, 218] width 20 height 20
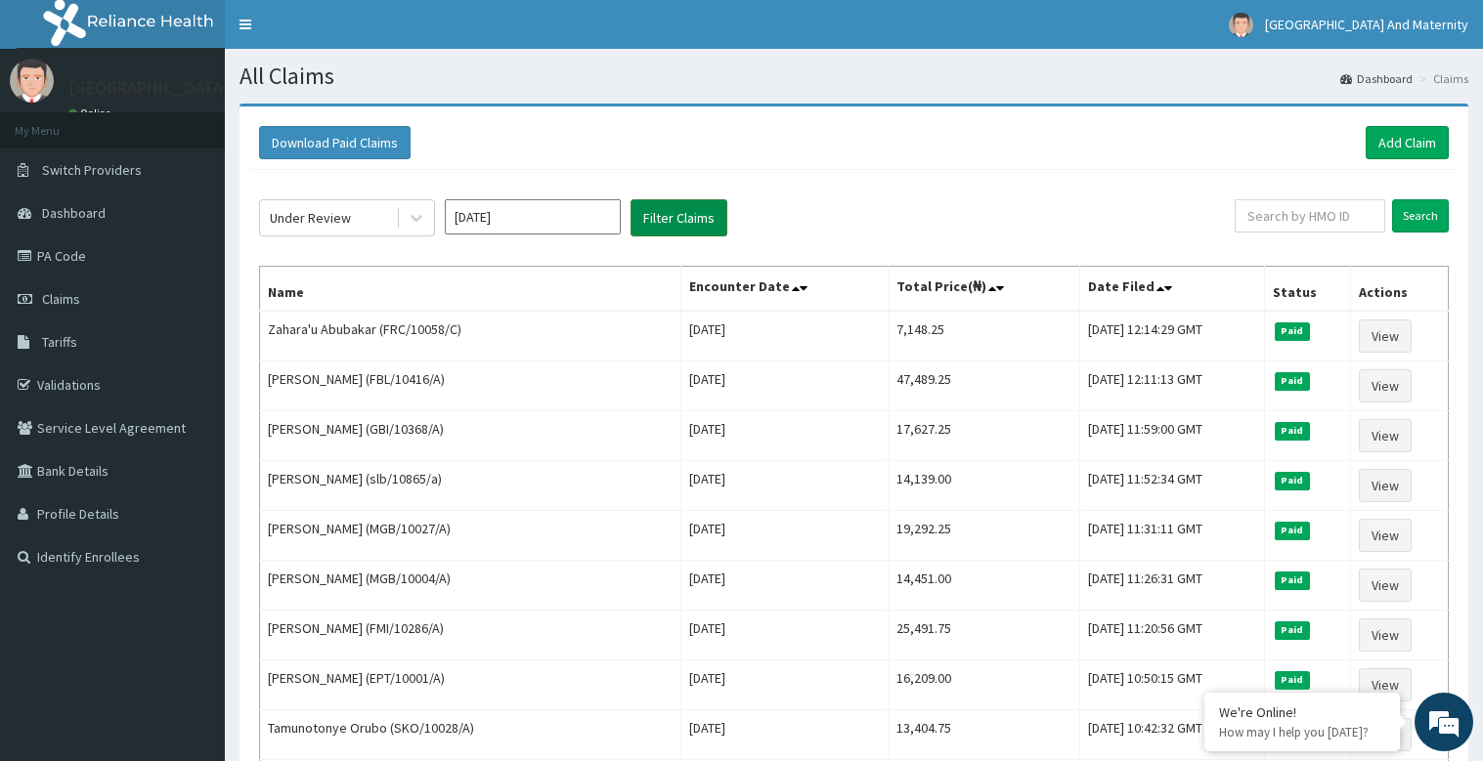
click at [698, 222] on button "Filter Claims" at bounding box center [678, 217] width 97 height 37
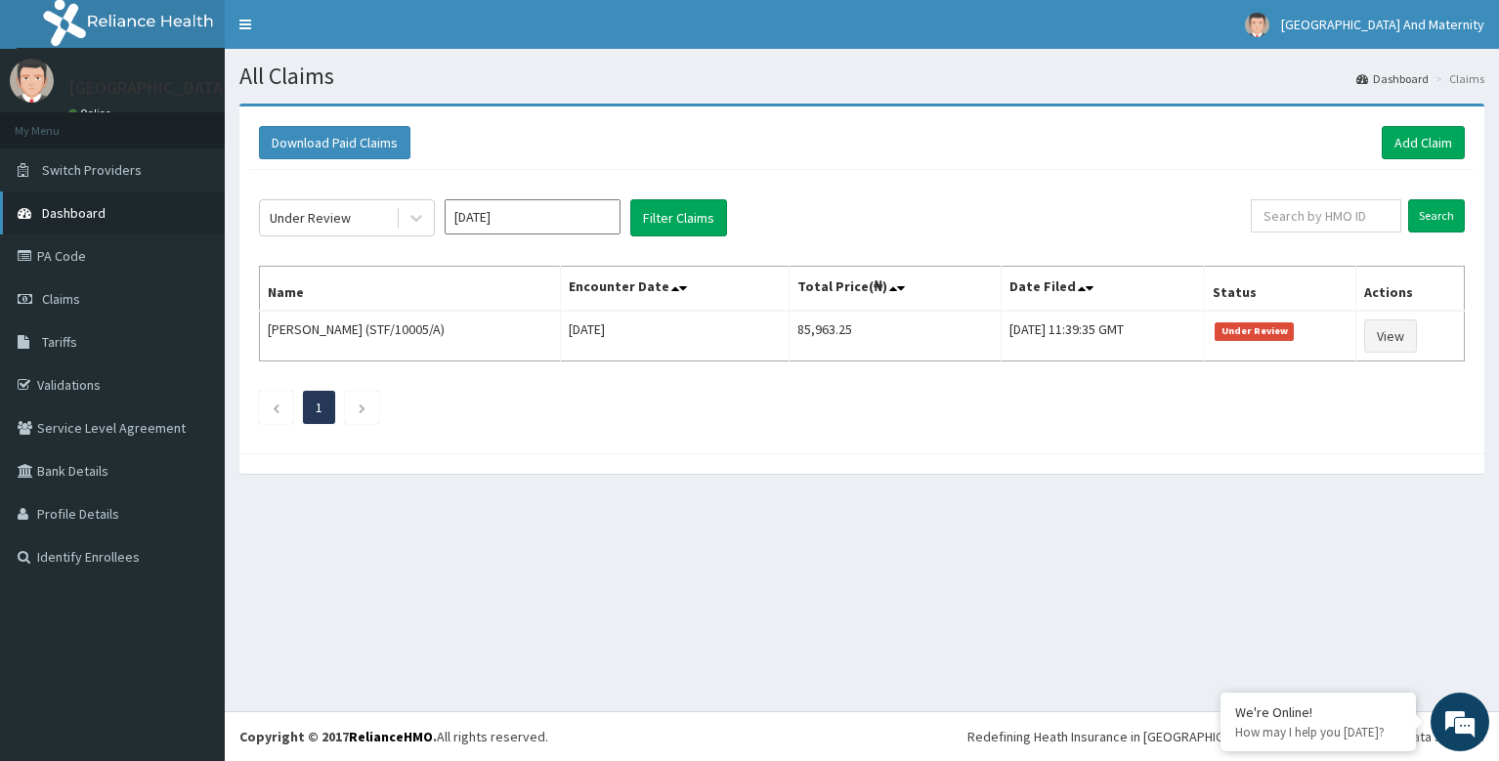
click at [90, 205] on span "Dashboard" at bounding box center [74, 213] width 64 height 18
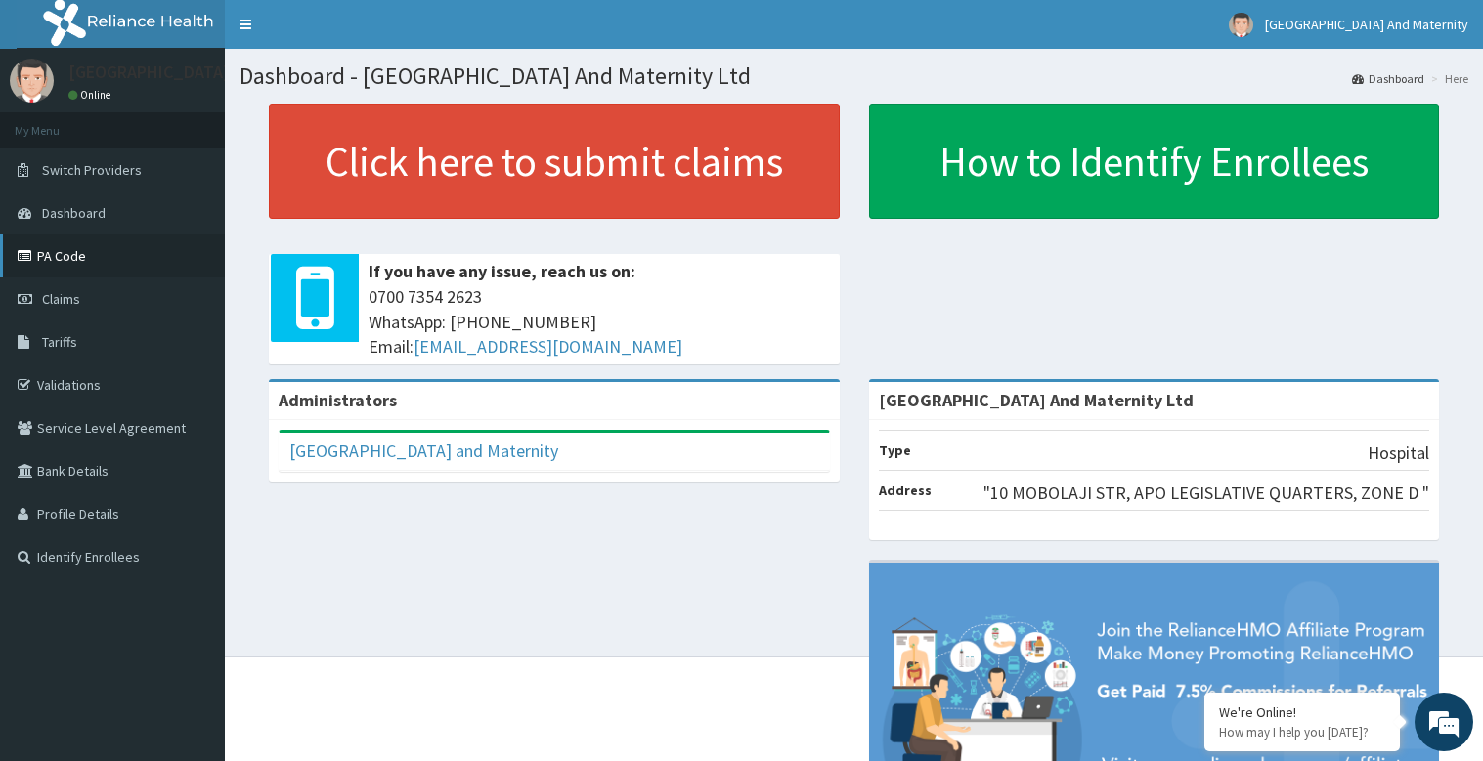
click at [87, 257] on link "PA Code" at bounding box center [112, 256] width 225 height 43
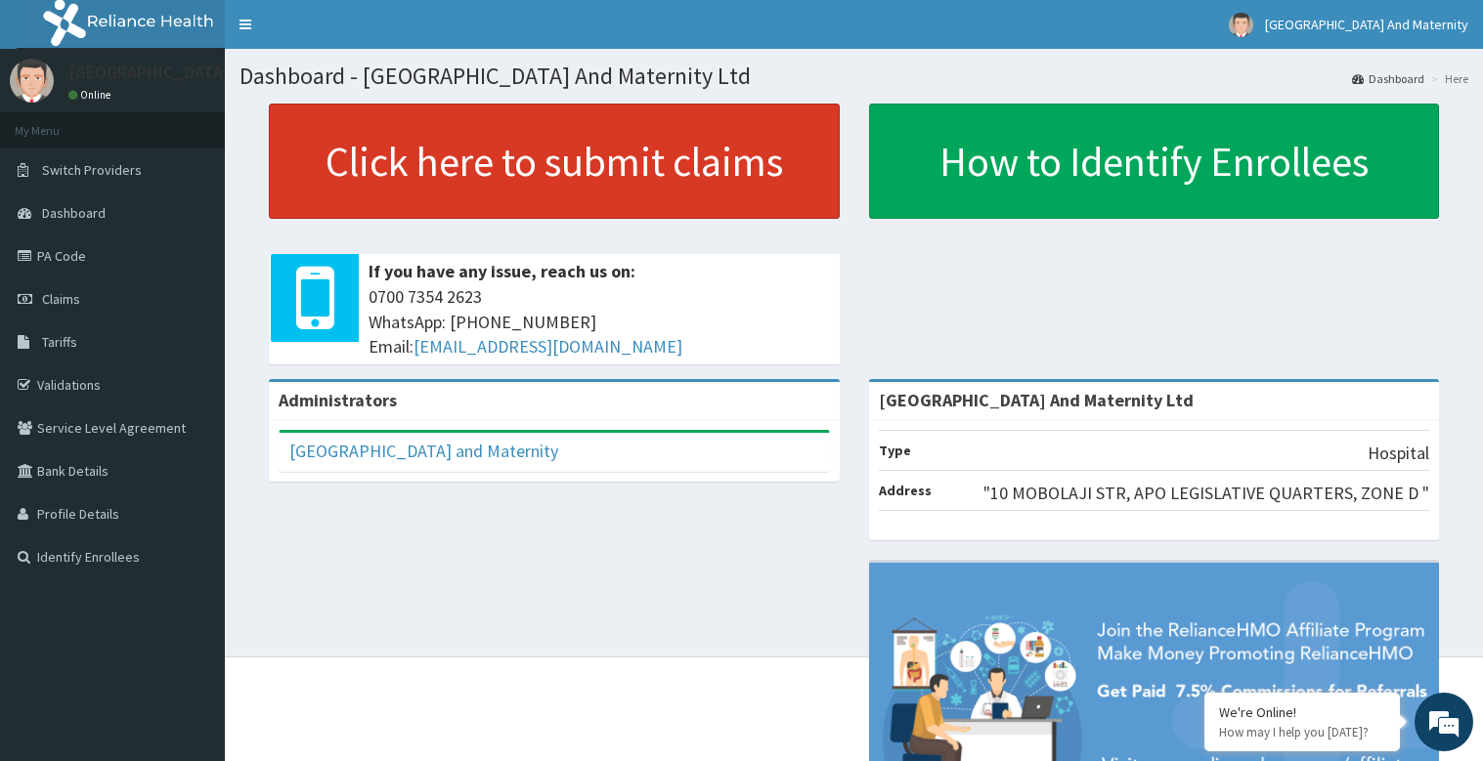
click at [477, 186] on link "Click here to submit claims" at bounding box center [554, 161] width 571 height 115
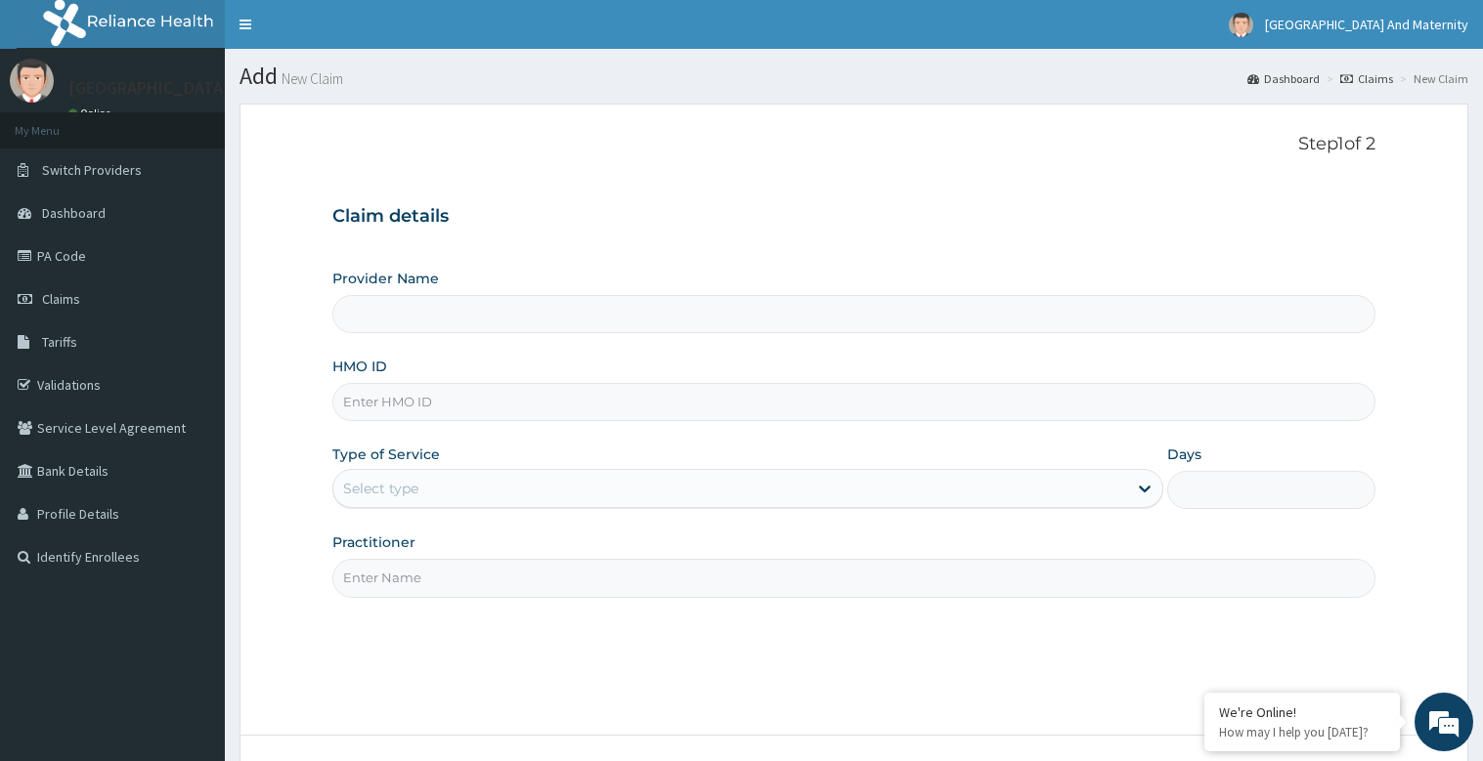
type input "[GEOGRAPHIC_DATA] And Maternity Ltd"
click at [125, 214] on link "Dashboard" at bounding box center [112, 213] width 225 height 43
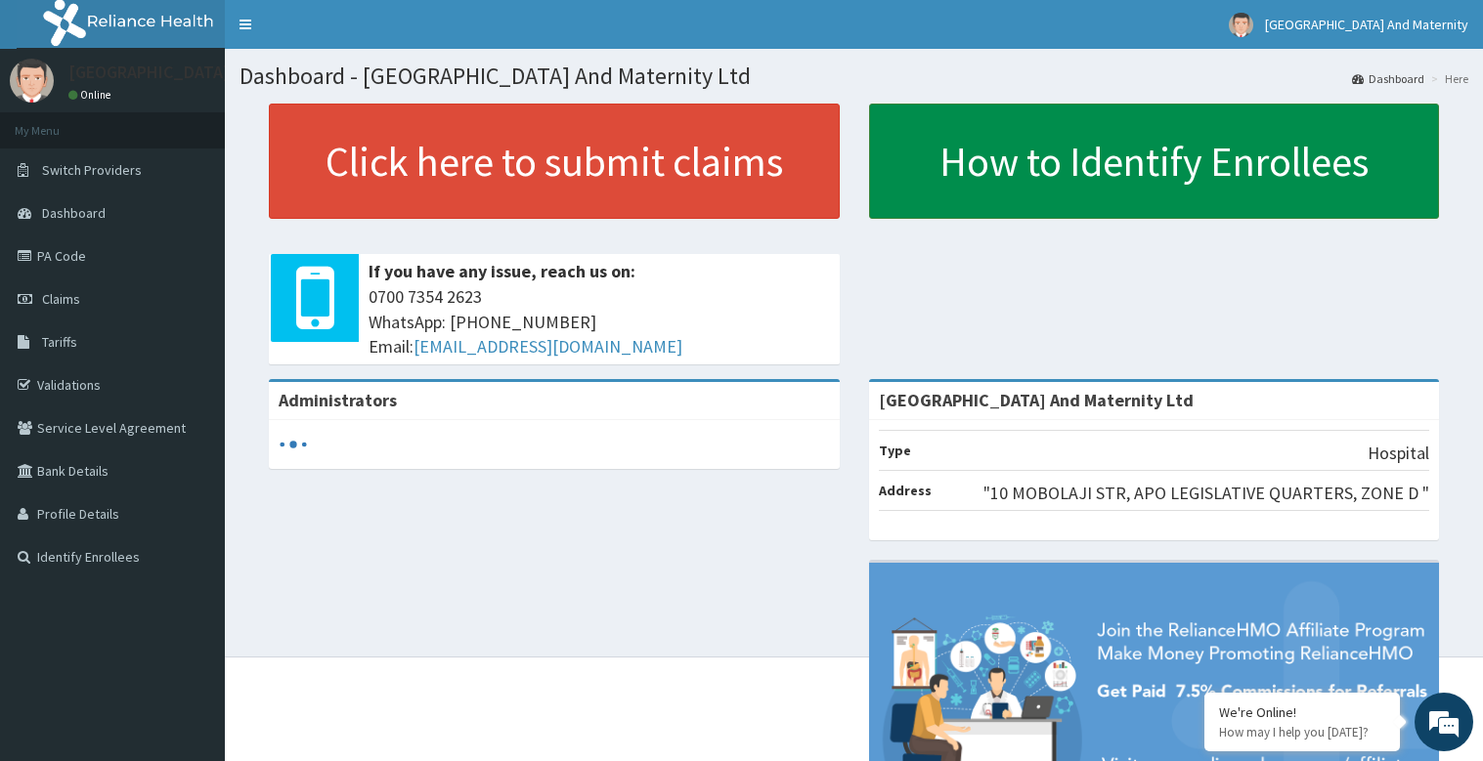
click at [1139, 177] on link "How to Identify Enrollees" at bounding box center [1154, 161] width 571 height 115
